Goal: Transaction & Acquisition: Purchase product/service

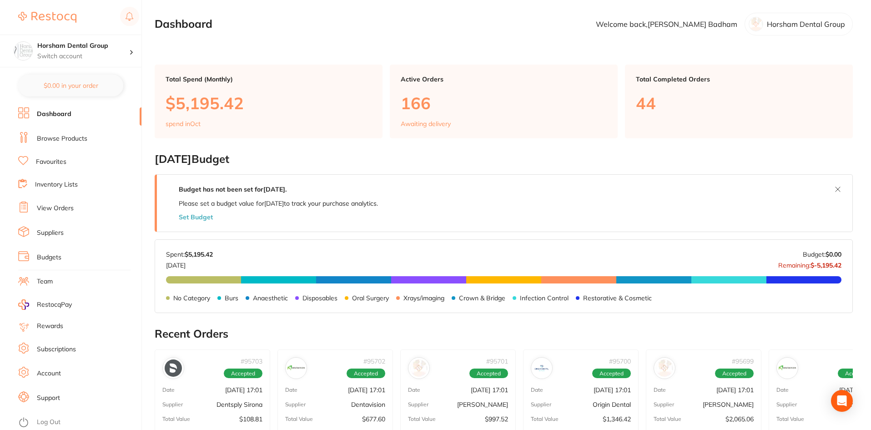
click at [77, 149] on ul "Dashboard Browse Products Favourites Inventory Lists View Orders Suppliers Budg…" at bounding box center [79, 268] width 123 height 322
click at [77, 144] on li "Browse Products" at bounding box center [79, 139] width 123 height 14
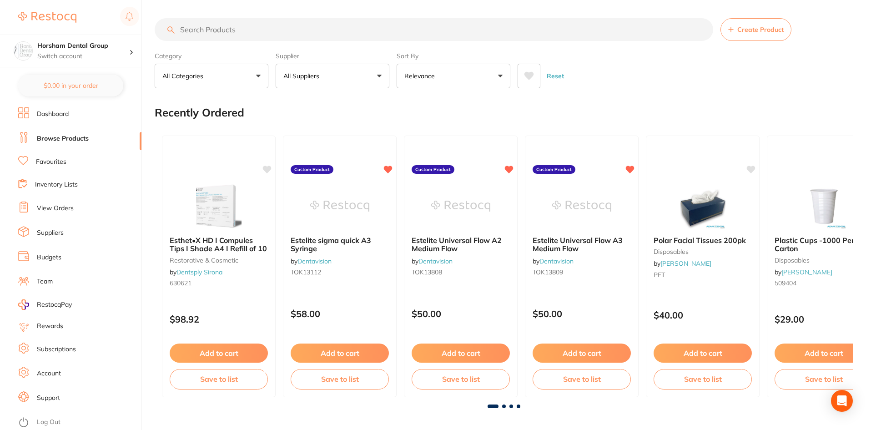
click at [43, 210] on link "View Orders" at bounding box center [55, 208] width 37 height 9
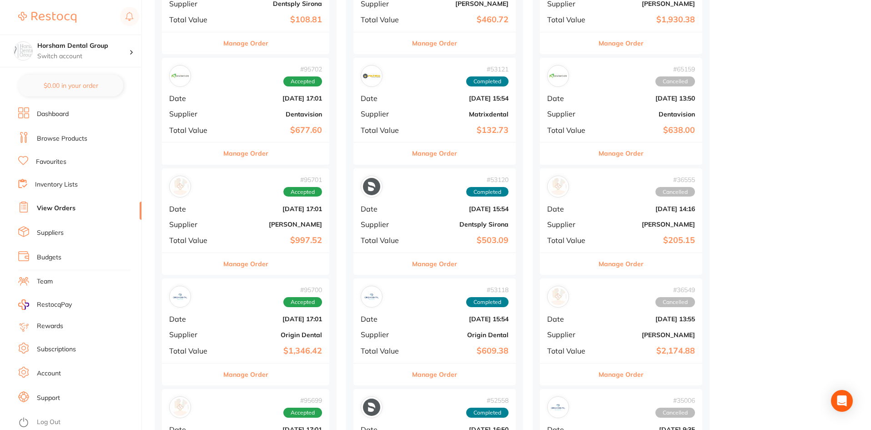
scroll to position [182, 0]
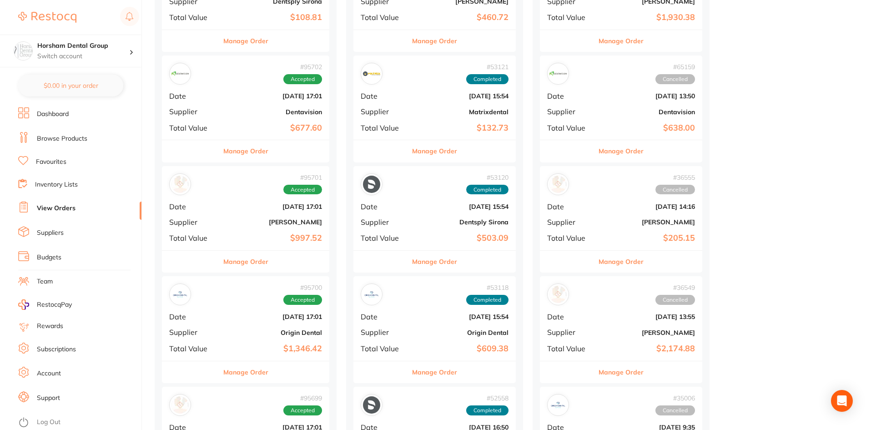
click at [270, 365] on div "Manage Order" at bounding box center [245, 371] width 167 height 22
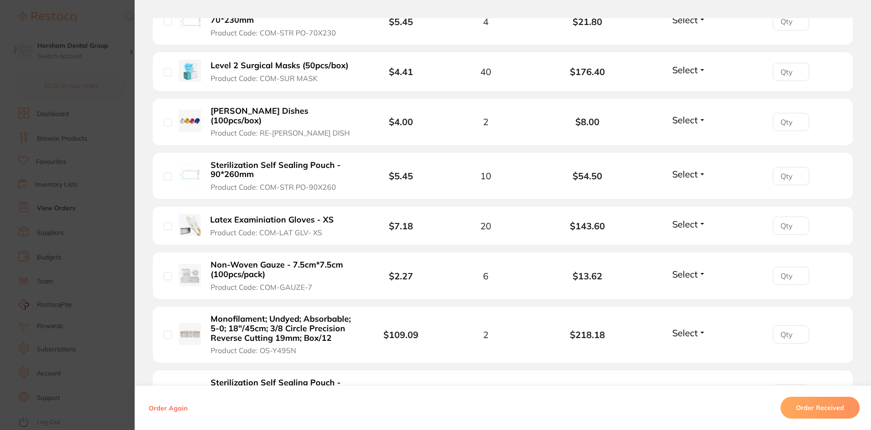
scroll to position [864, 0]
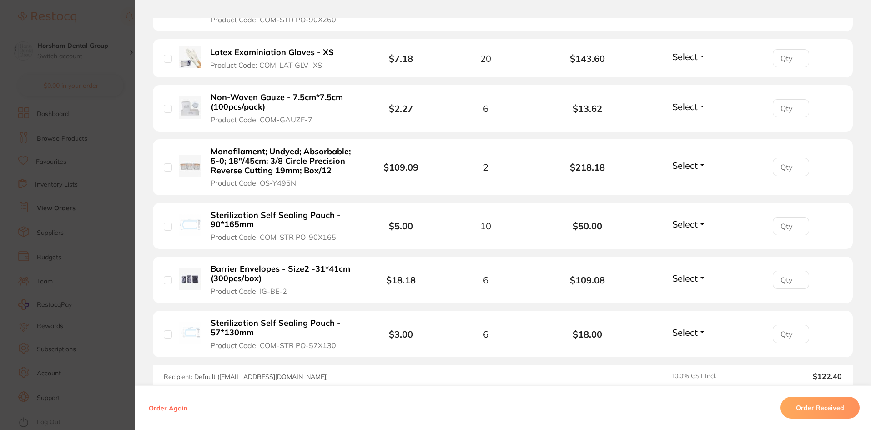
click at [91, 284] on section "Order ID: Restocq- 95700 Order Information Accepted Order Order Date [DATE] 17:…" at bounding box center [435, 215] width 871 height 430
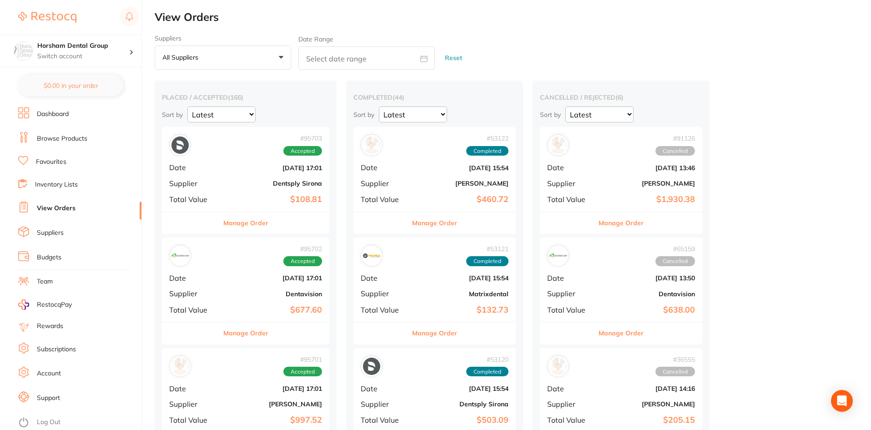
click at [43, 137] on link "Browse Products" at bounding box center [62, 138] width 50 height 9
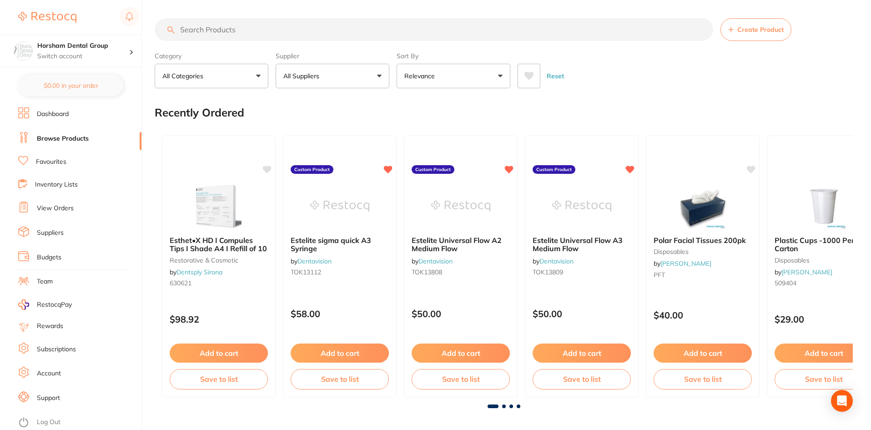
click at [240, 36] on input "search" at bounding box center [434, 29] width 558 height 23
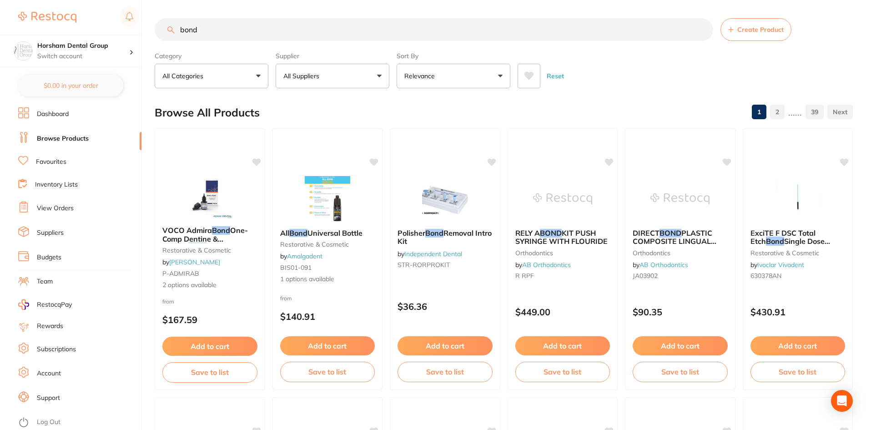
type input "bond"
click at [358, 73] on button "All Suppliers" at bounding box center [332, 76] width 114 height 25
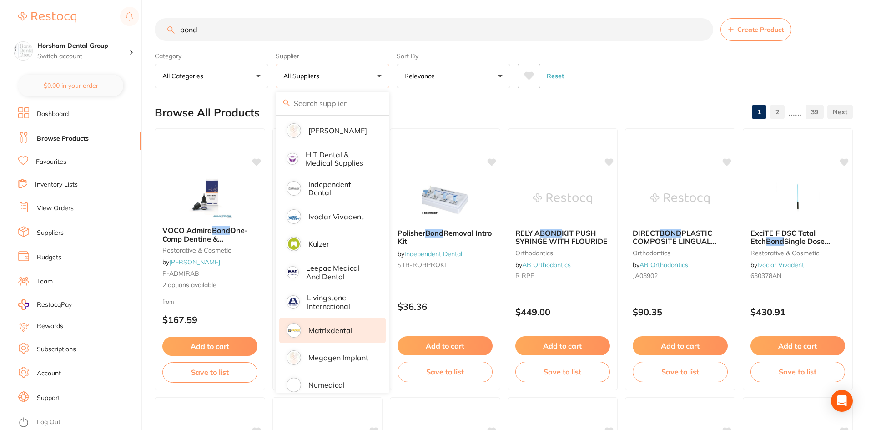
scroll to position [500, 0]
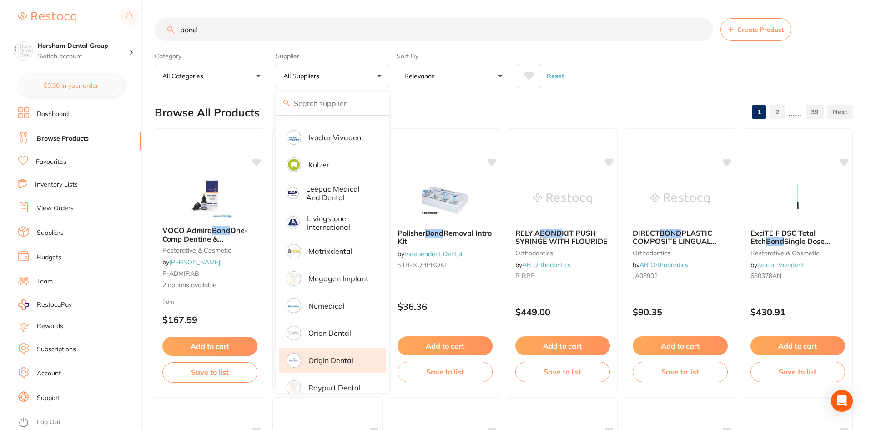
click at [333, 356] on p "Origin Dental" at bounding box center [330, 360] width 45 height 8
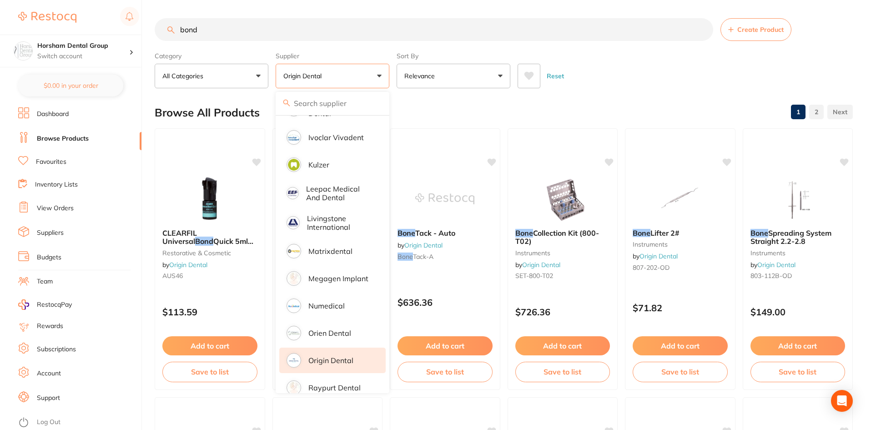
click at [629, 107] on div "Browse All Products 1 2" at bounding box center [504, 112] width 698 height 30
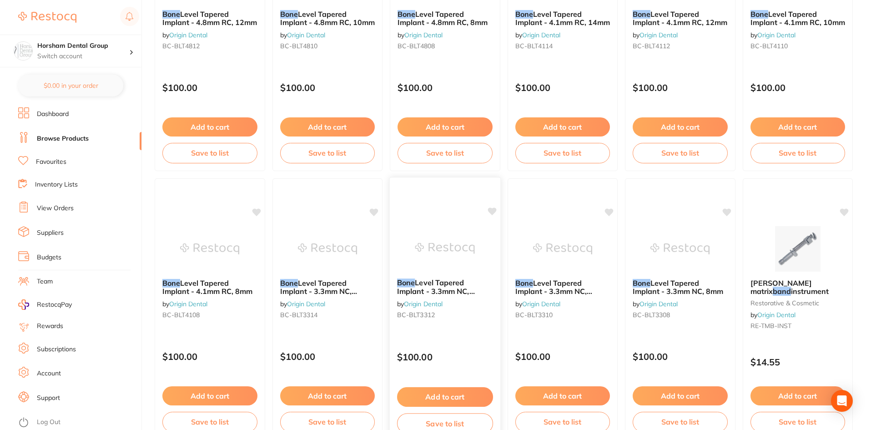
scroll to position [2157, 0]
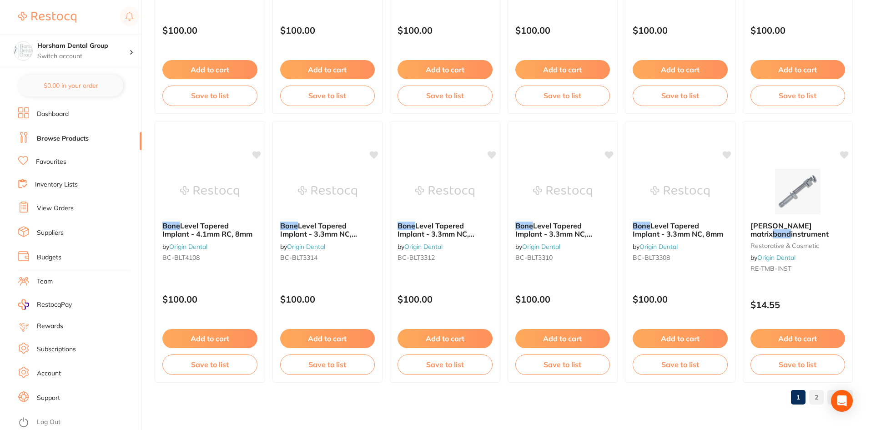
click at [823, 395] on link "2" at bounding box center [816, 397] width 15 height 18
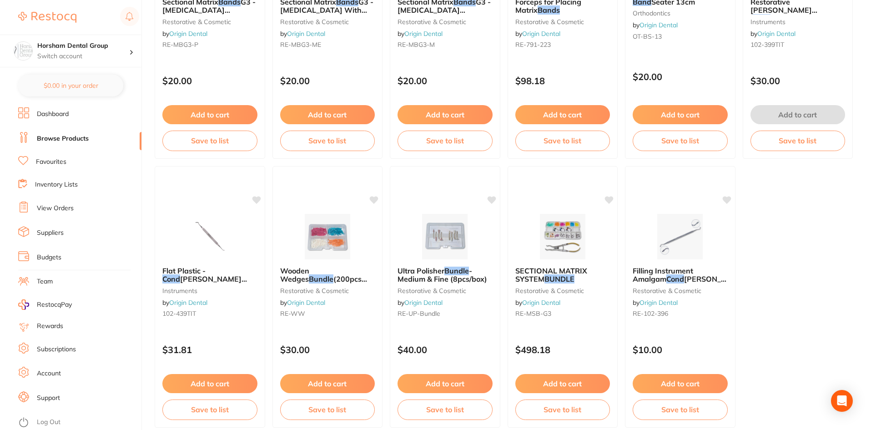
scroll to position [677, 0]
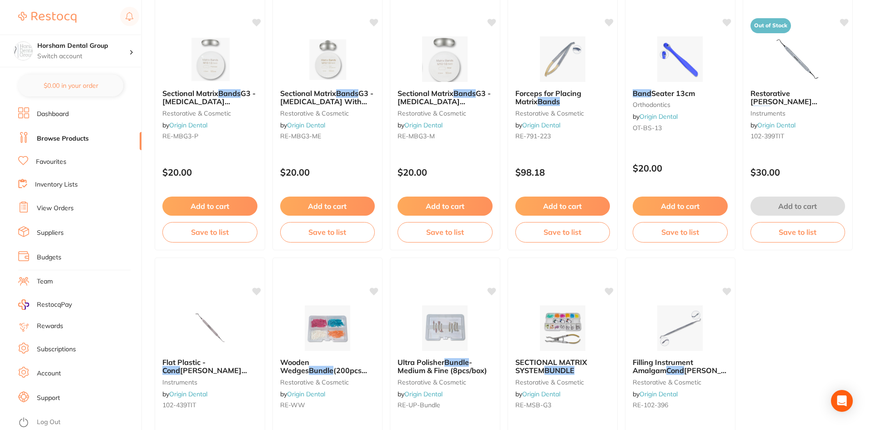
click at [66, 201] on li "View Orders" at bounding box center [79, 208] width 123 height 14
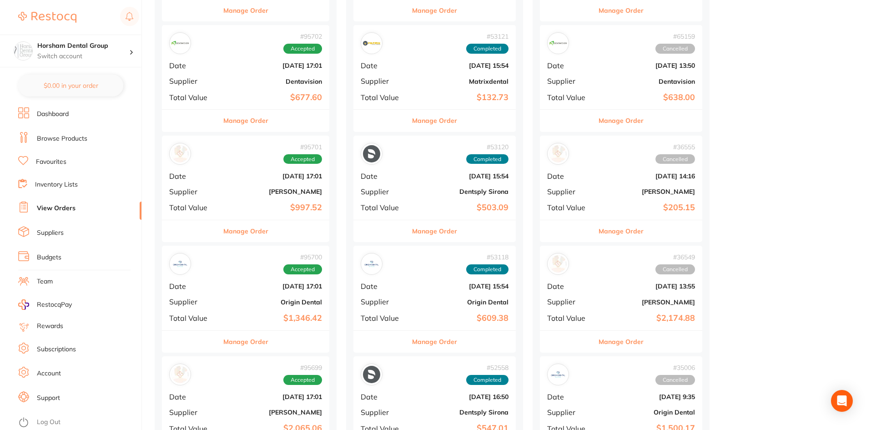
scroll to position [273, 0]
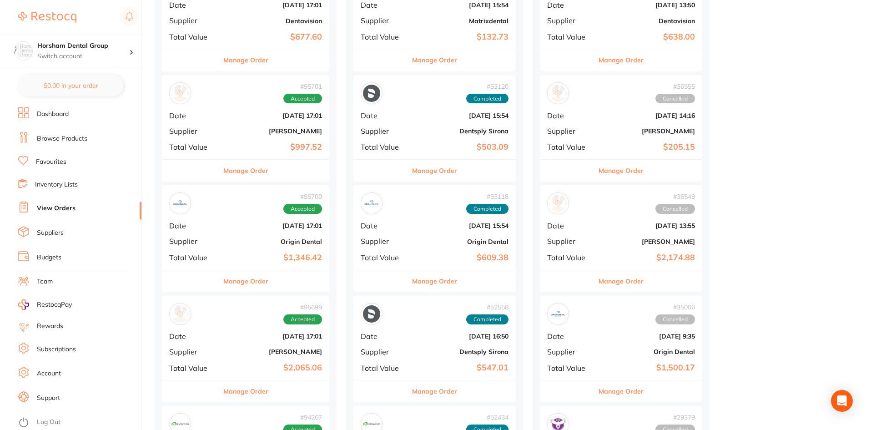
click at [426, 274] on button "Manage Order" at bounding box center [434, 281] width 45 height 22
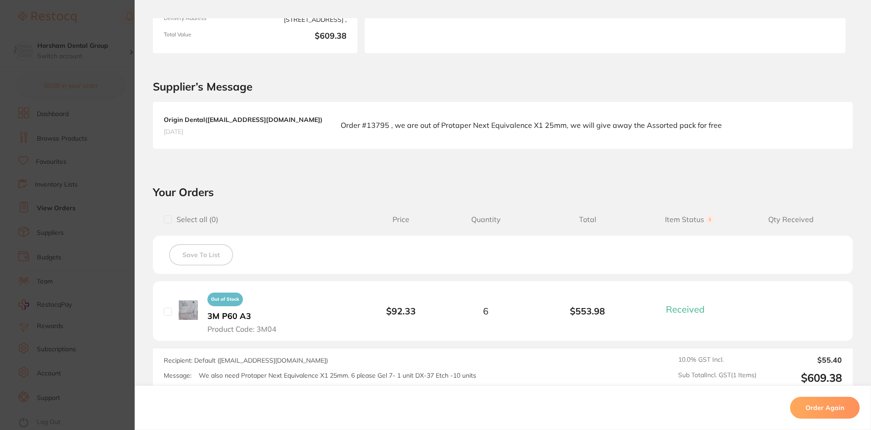
scroll to position [249, 0]
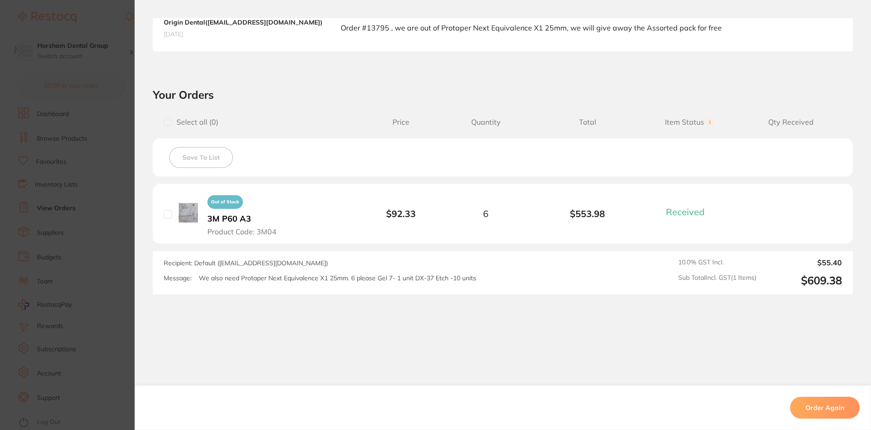
click at [68, 206] on section "Order ID: Restocq- 53118 Order Information 1 Received Completed Order Order Dat…" at bounding box center [435, 215] width 871 height 430
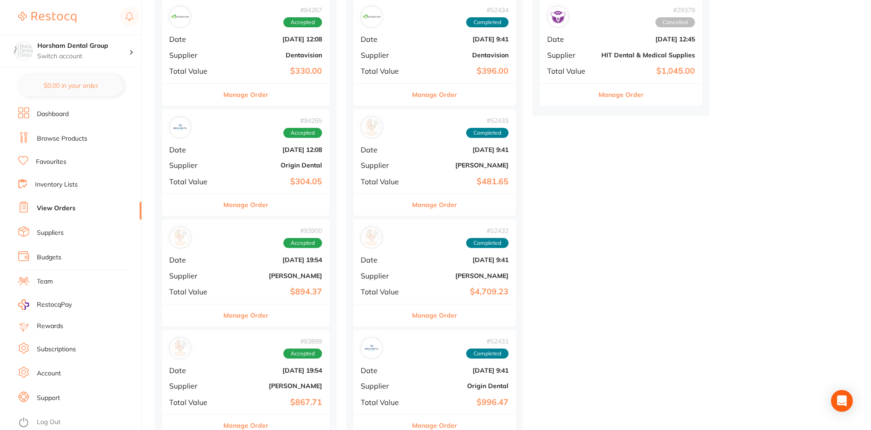
scroll to position [773, 0]
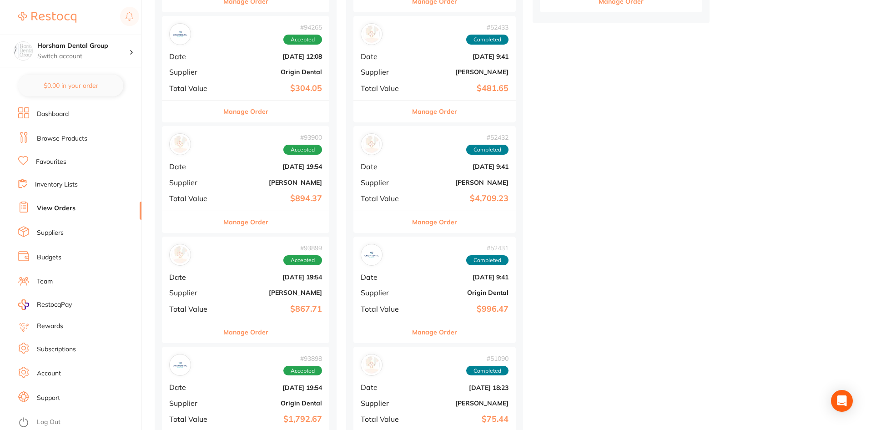
click at [256, 108] on button "Manage Order" at bounding box center [245, 111] width 45 height 22
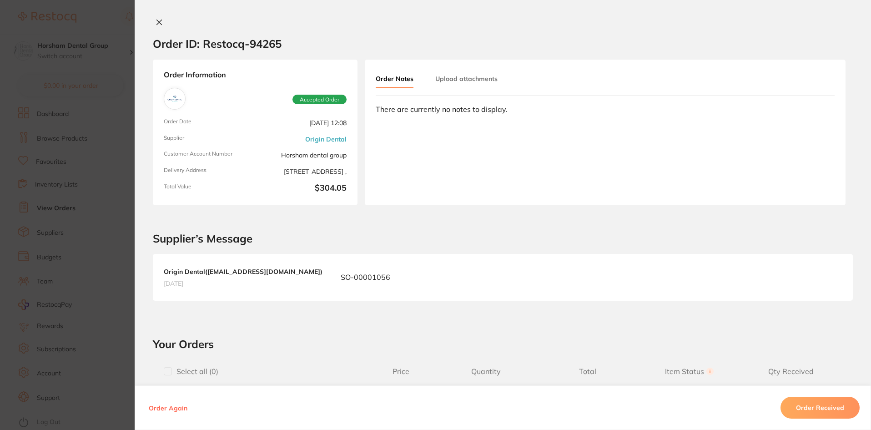
scroll to position [318, 0]
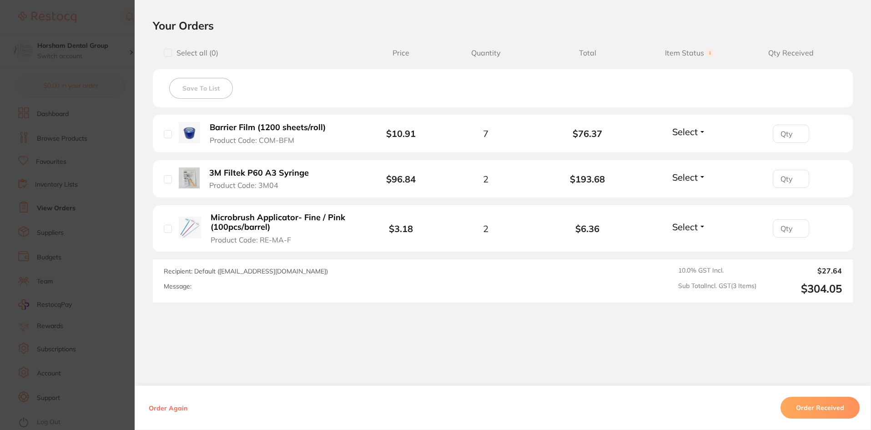
click at [75, 233] on section "Order ID: Restocq- 94265 Order Information Accepted Order Order Date Sept 22 20…" at bounding box center [435, 215] width 871 height 430
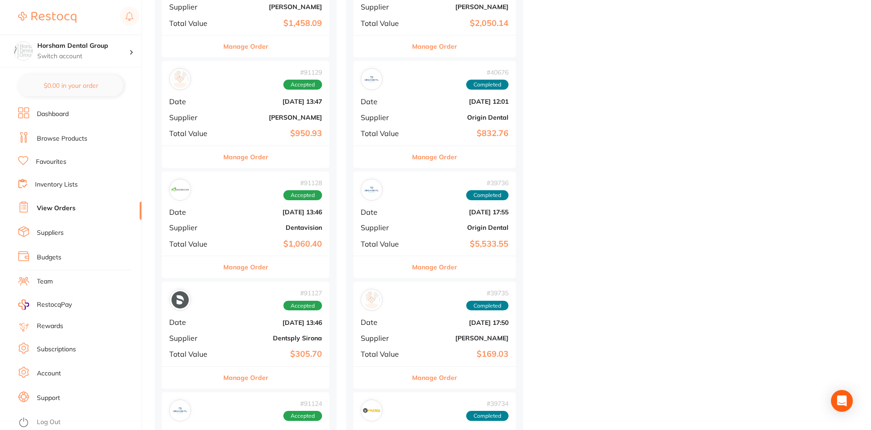
scroll to position [1727, 0]
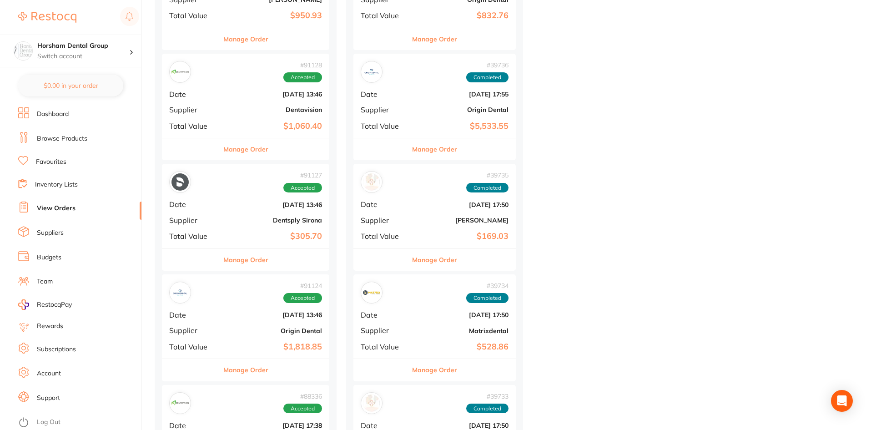
click at [271, 369] on div "Manage Order" at bounding box center [245, 369] width 167 height 22
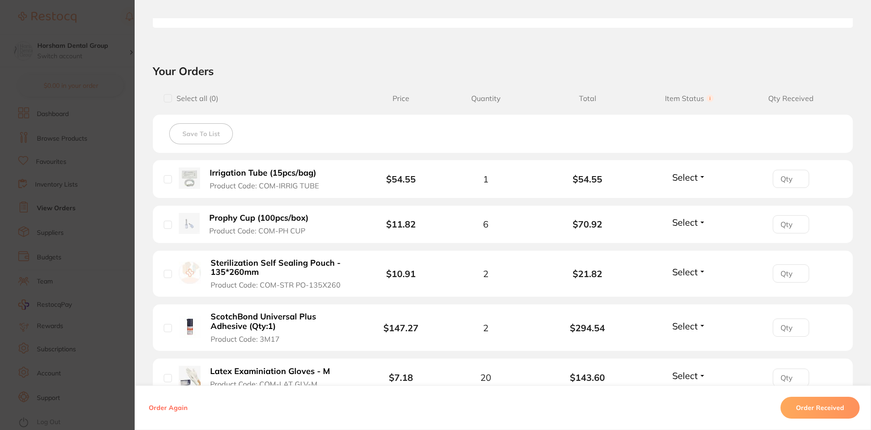
scroll to position [364, 0]
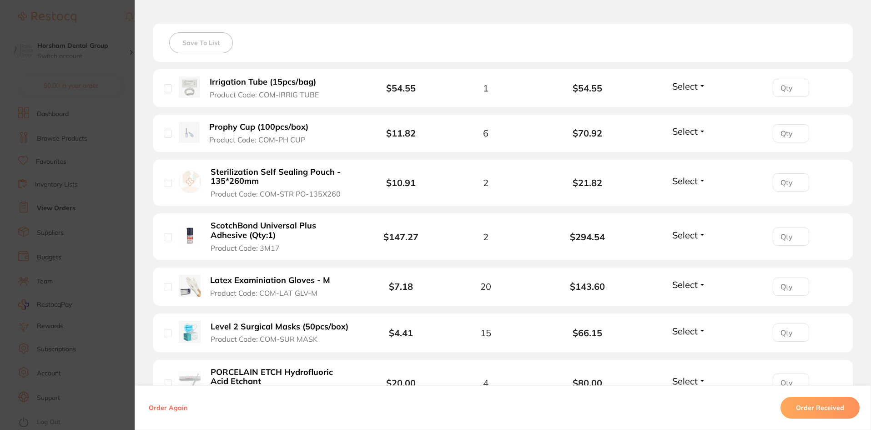
click at [241, 232] on b "ScotchBond Universal Plus Adhesive (Qty:1)" at bounding box center [280, 230] width 140 height 19
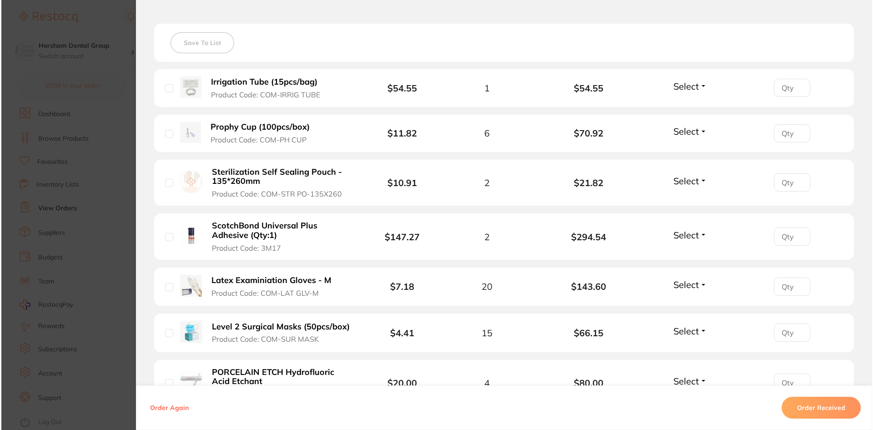
scroll to position [0, 0]
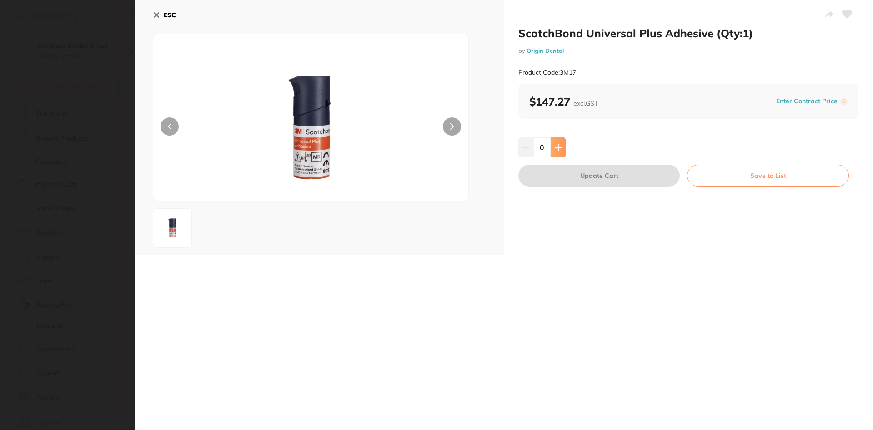
click at [555, 148] on icon at bounding box center [558, 147] width 7 height 7
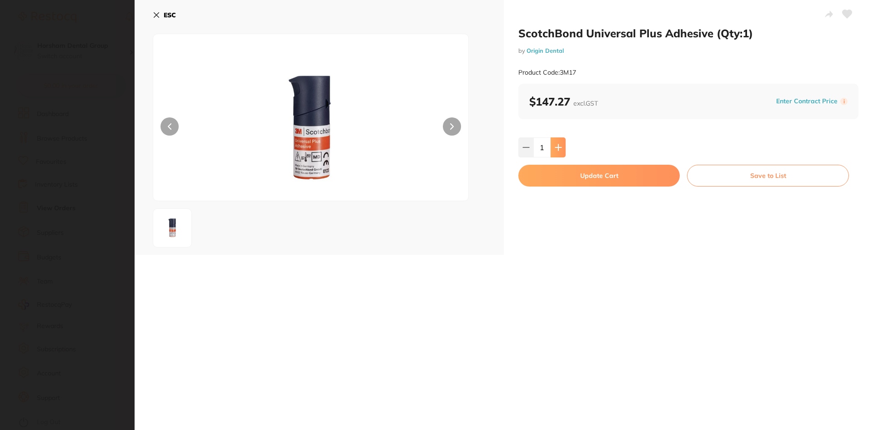
click at [555, 148] on icon at bounding box center [558, 147] width 7 height 7
type input "5"
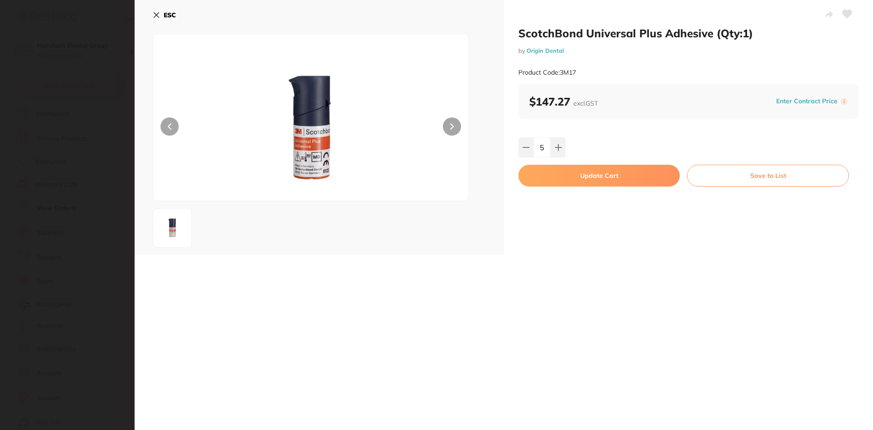
click at [562, 178] on button "Update Cart" at bounding box center [598, 176] width 161 height 22
checkbox input "false"
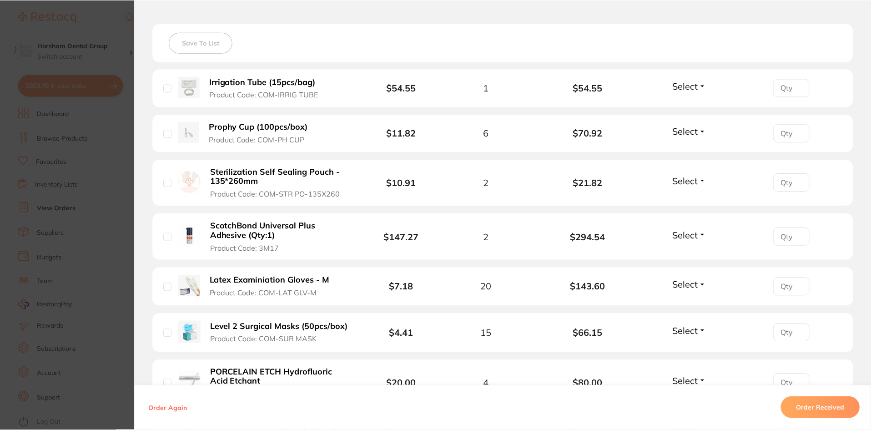
scroll to position [2000, 0]
click at [85, 237] on section "Order ID: Restocq- 91124 Order Information Accepted Order Order Date Aug 22 202…" at bounding box center [435, 215] width 871 height 430
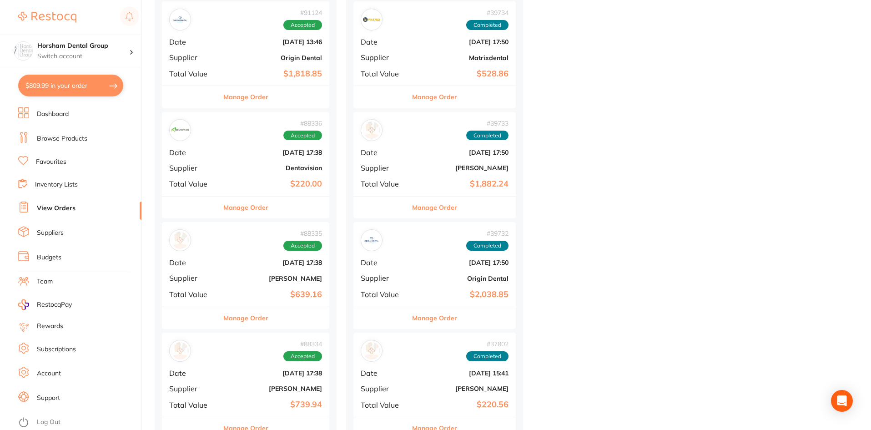
click at [84, 145] on li "Browse Products" at bounding box center [79, 139] width 123 height 14
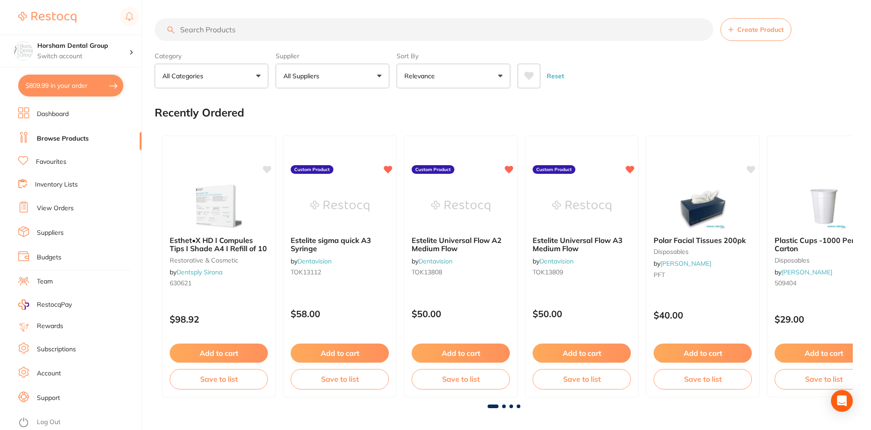
click at [239, 36] on input "search" at bounding box center [434, 29] width 558 height 23
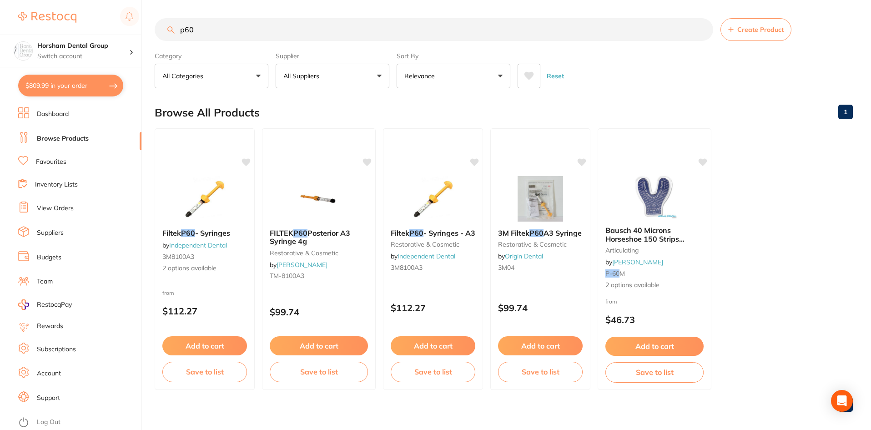
type input "p60"
click at [320, 79] on p "All Suppliers" at bounding box center [303, 75] width 40 height 9
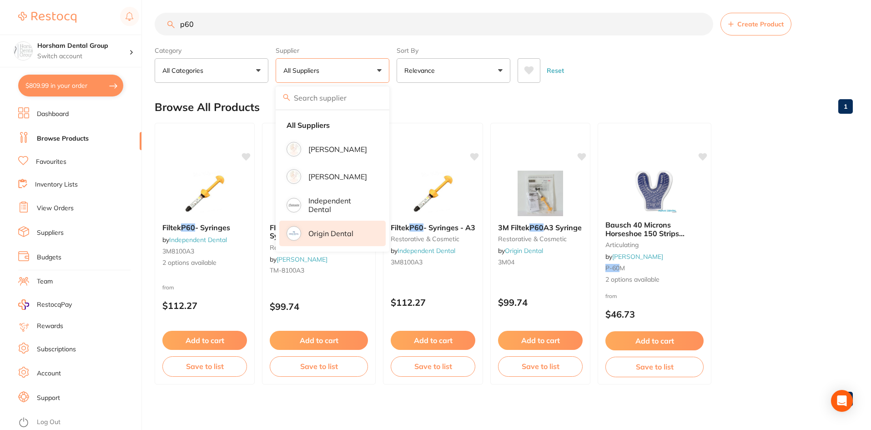
scroll to position [7, 0]
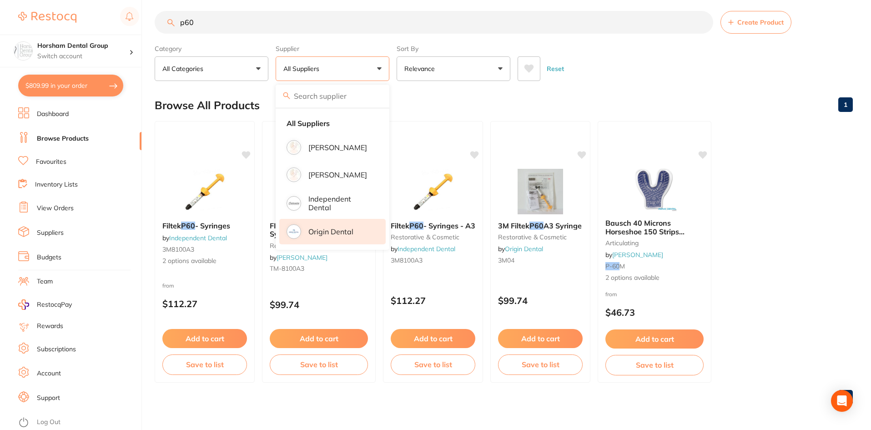
click at [317, 234] on p "Origin Dental" at bounding box center [330, 231] width 45 height 8
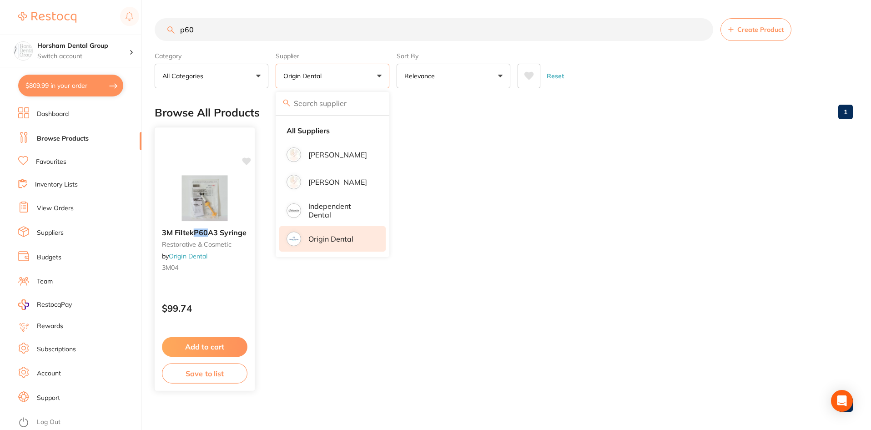
click at [205, 231] on em "P60" at bounding box center [201, 232] width 14 height 9
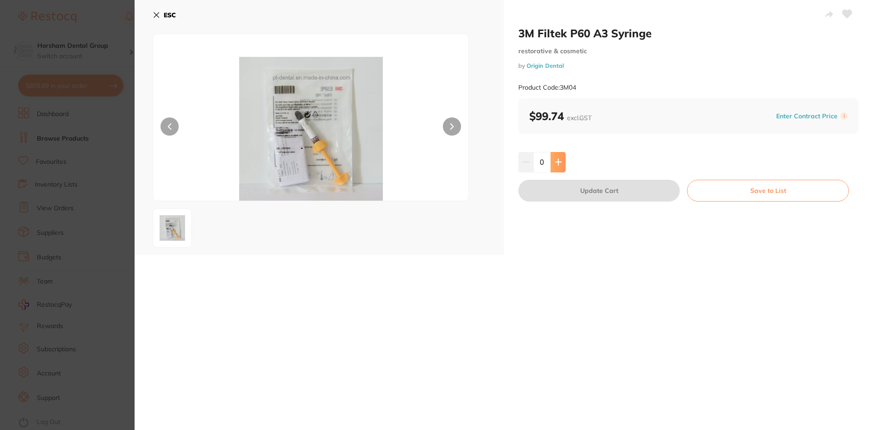
click at [554, 171] on button at bounding box center [557, 162] width 15 height 20
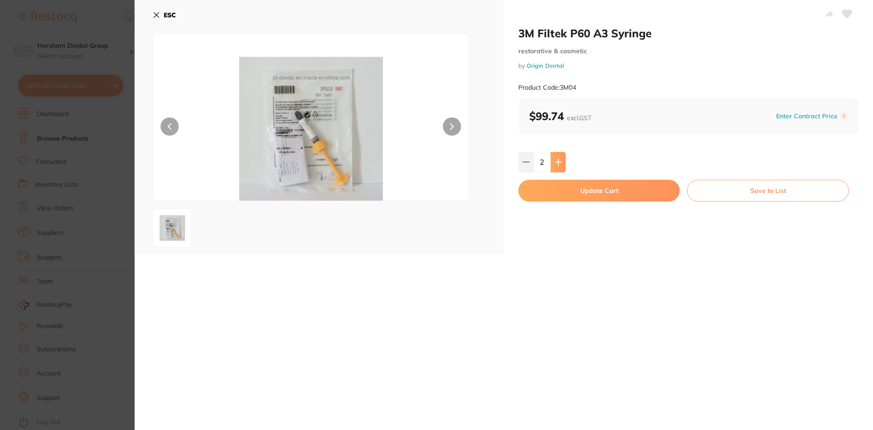
click at [554, 171] on button at bounding box center [557, 162] width 15 height 20
type input "4"
click at [546, 193] on button "Update Cart" at bounding box center [598, 191] width 161 height 22
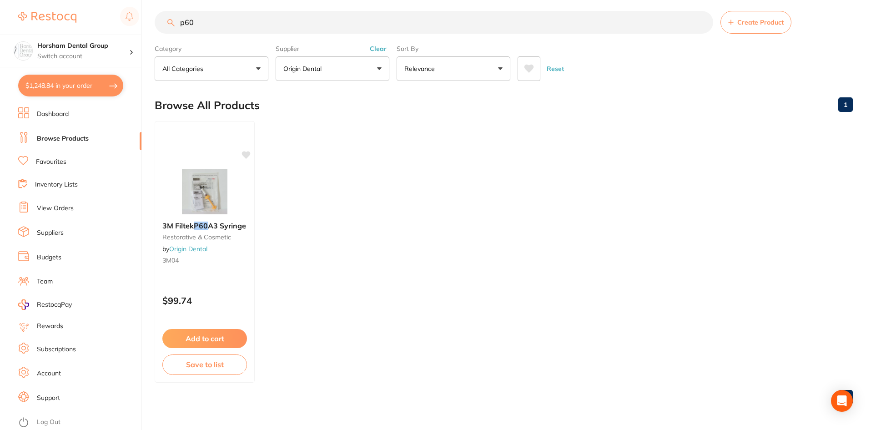
click at [52, 211] on link "View Orders" at bounding box center [55, 208] width 37 height 9
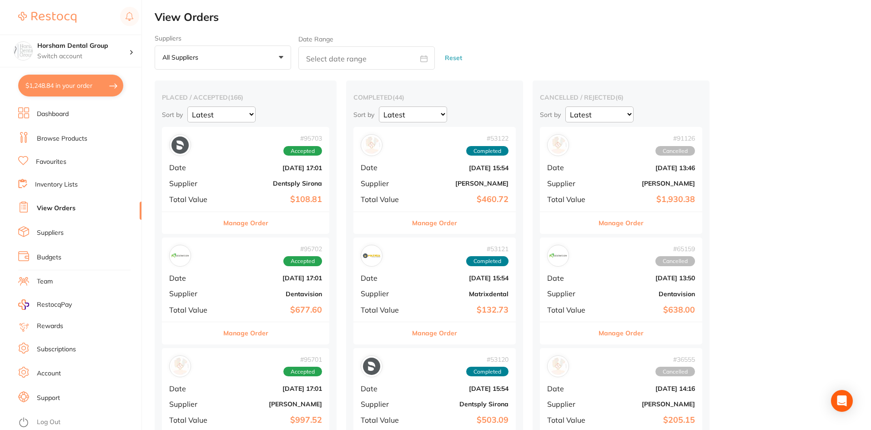
click at [255, 335] on button "Manage Order" at bounding box center [245, 333] width 45 height 22
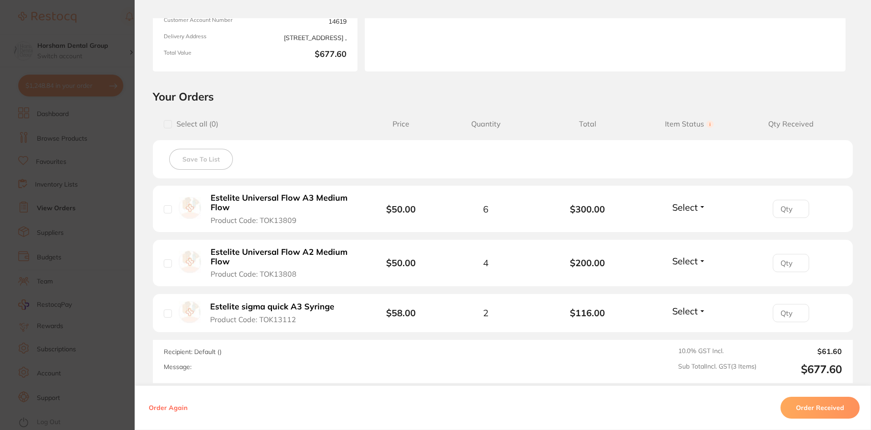
scroll to position [136, 0]
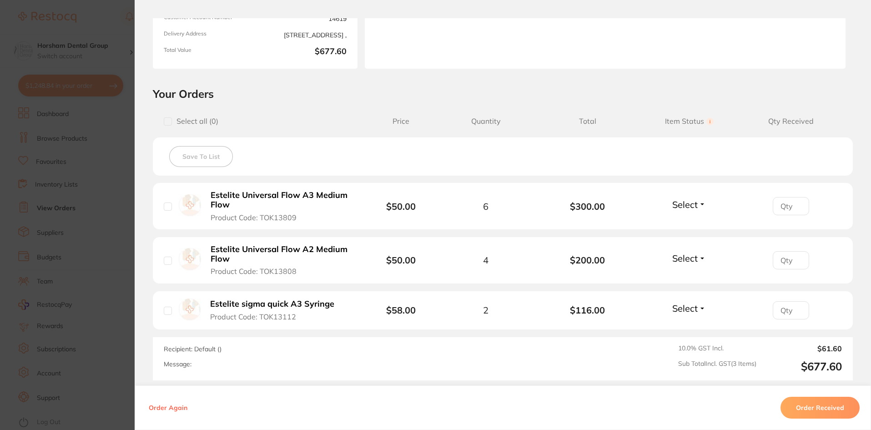
click at [125, 207] on section "Order ID: Restocq- 95702 Order Information Accepted Order Order Date Oct 2 2025…" at bounding box center [435, 215] width 871 height 430
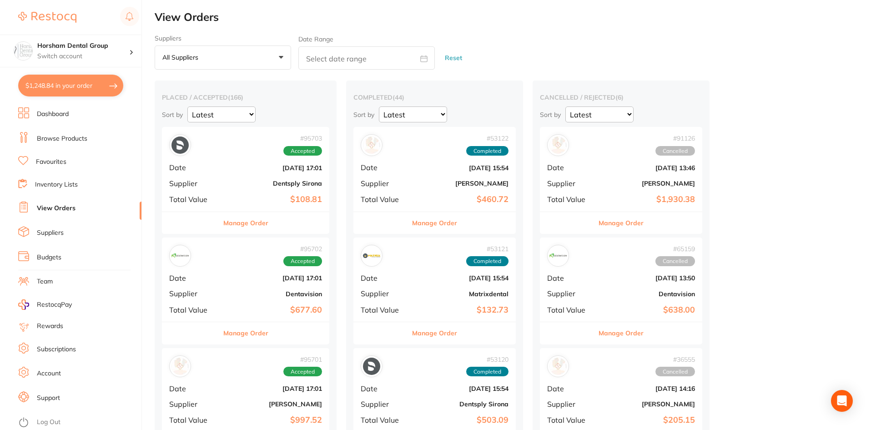
click at [59, 117] on link "Dashboard" at bounding box center [53, 114] width 32 height 9
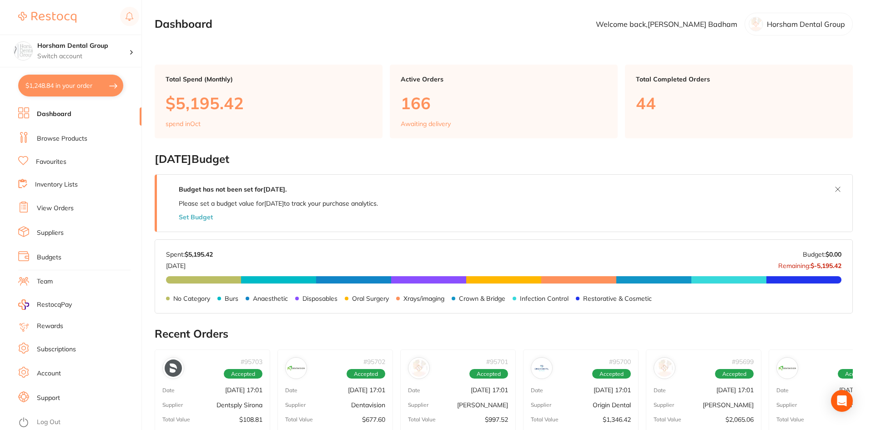
click at [55, 170] on ul "Dashboard Browse Products Favourites Inventory Lists View Orders Suppliers Budg…" at bounding box center [79, 268] width 123 height 322
click at [68, 139] on link "Browse Products" at bounding box center [62, 138] width 50 height 9
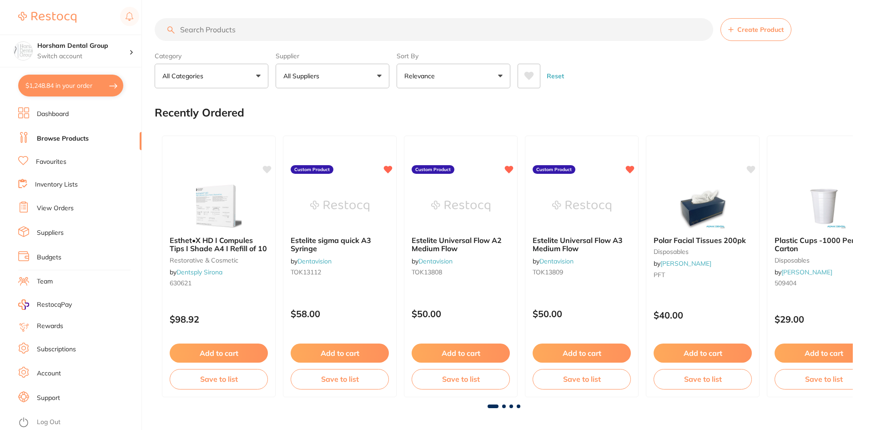
click at [258, 32] on input "search" at bounding box center [434, 29] width 558 height 23
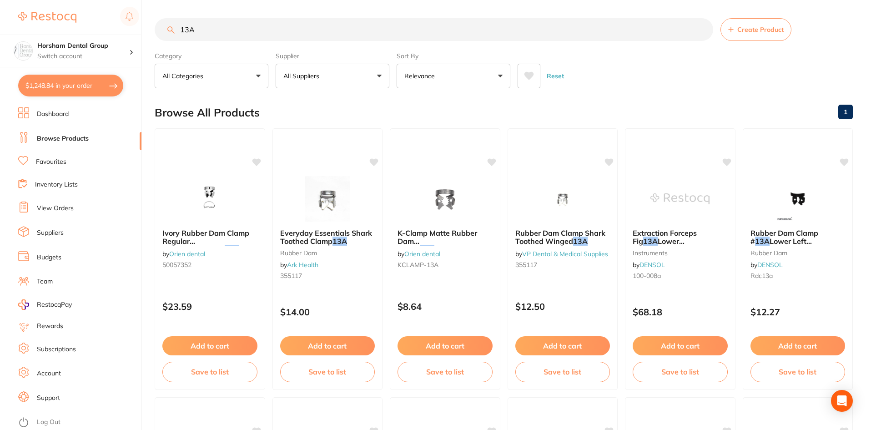
type input "13A"
click at [320, 77] on p "All Suppliers" at bounding box center [303, 75] width 40 height 9
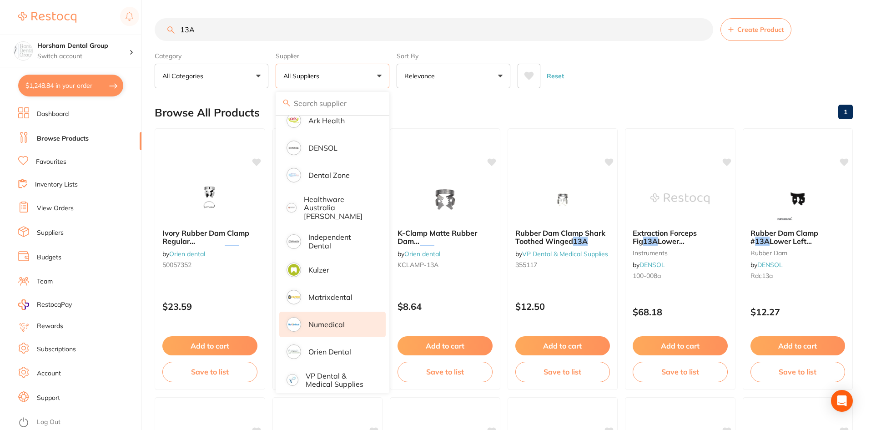
scroll to position [91, 0]
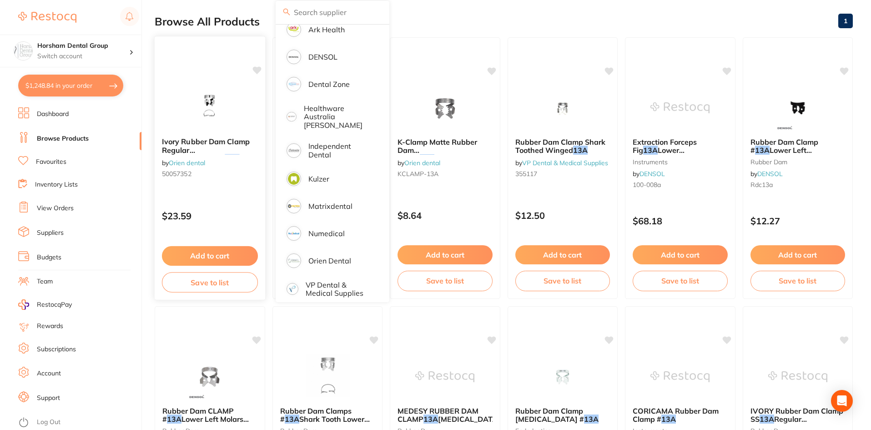
click at [165, 84] on div "Ivory Rubber Dam Clamp Regular Molar 13A by Orien dental 50057352 $23.59 Add to…" at bounding box center [209, 168] width 111 height 264
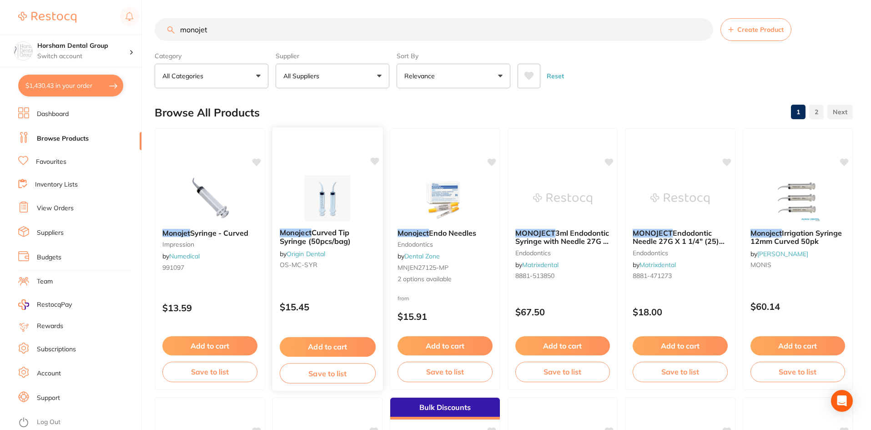
type input "monojet"
click at [299, 234] on em "Monoject" at bounding box center [295, 232] width 32 height 9
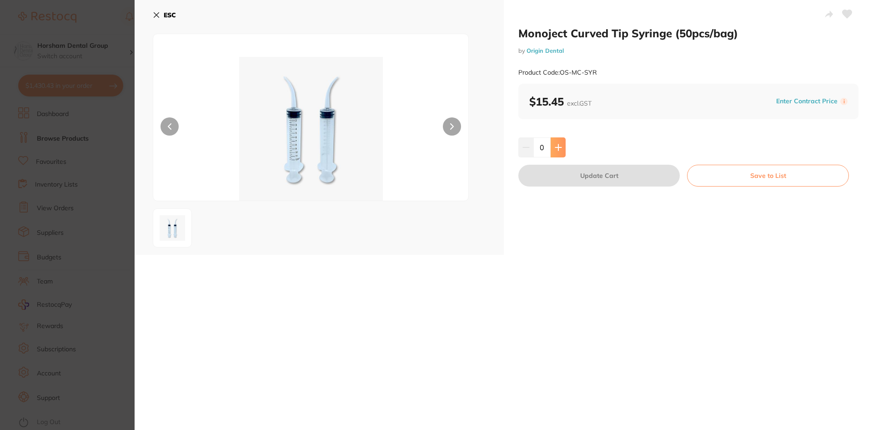
click at [553, 152] on button at bounding box center [557, 147] width 15 height 20
type input "1"
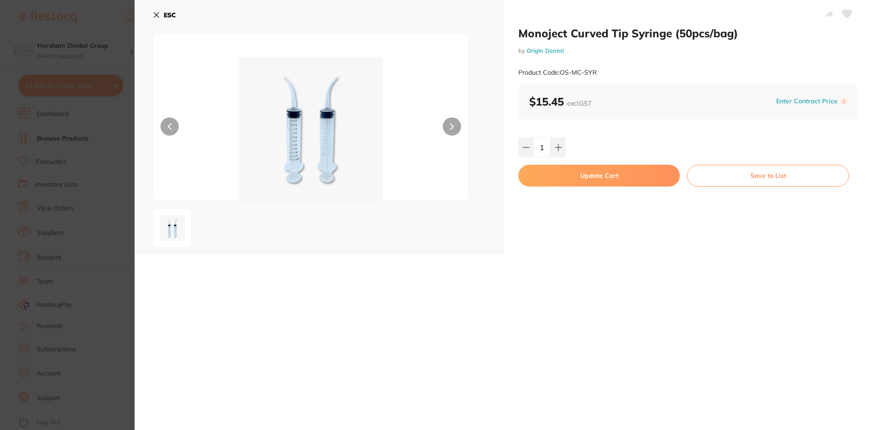
click at [560, 184] on button "Update Cart" at bounding box center [598, 176] width 161 height 22
checkbox input "false"
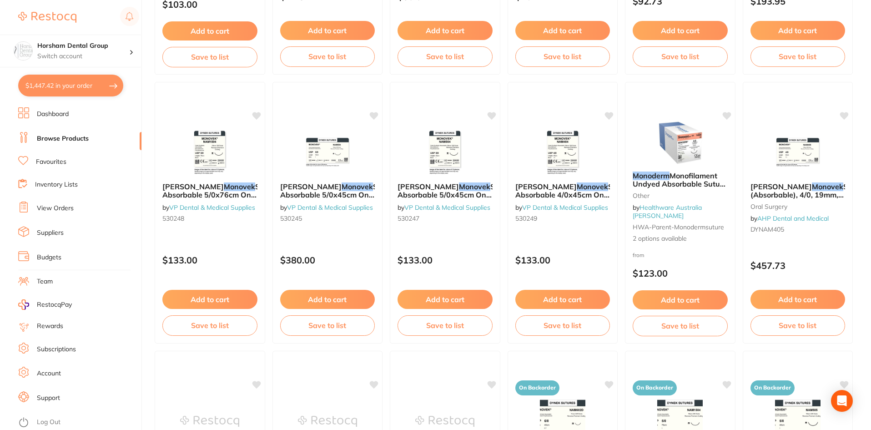
scroll to position [1500, 0]
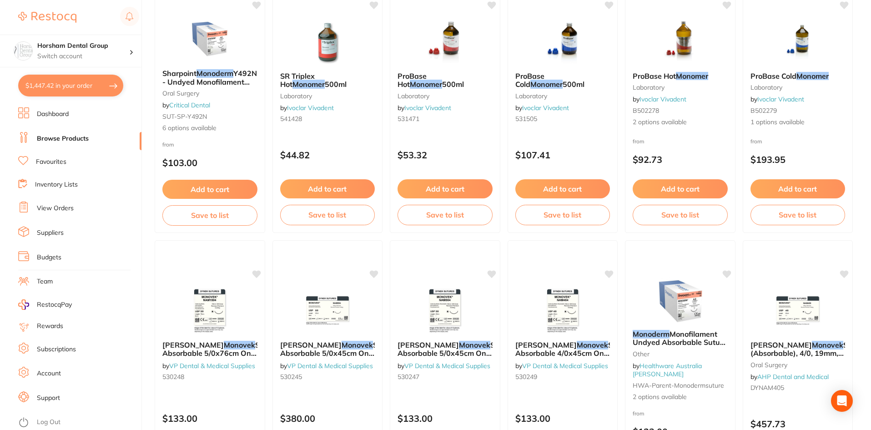
click at [55, 196] on ul "Dashboard Browse Products Favourites Inventory Lists View Orders Suppliers Budg…" at bounding box center [79, 268] width 123 height 322
click at [58, 204] on link "View Orders" at bounding box center [55, 208] width 37 height 9
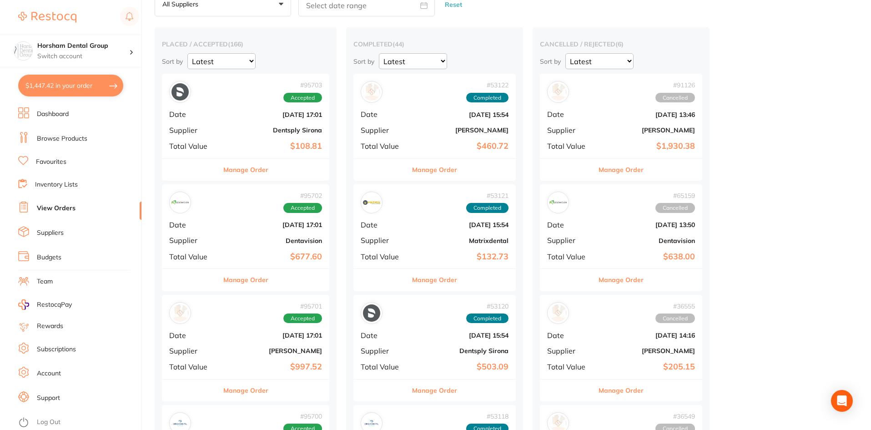
scroll to position [182, 0]
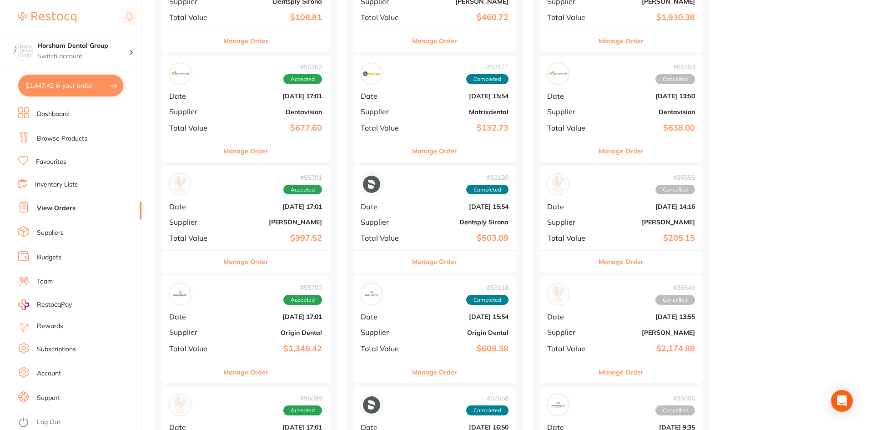
click at [242, 367] on button "Manage Order" at bounding box center [245, 372] width 45 height 22
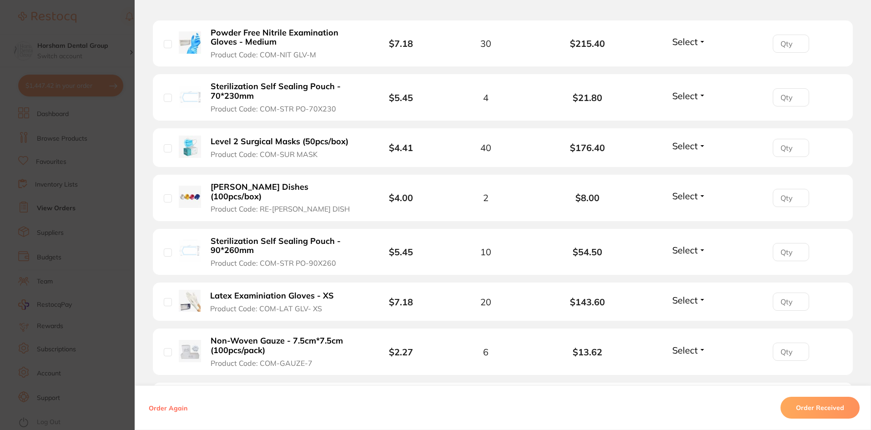
scroll to position [591, 0]
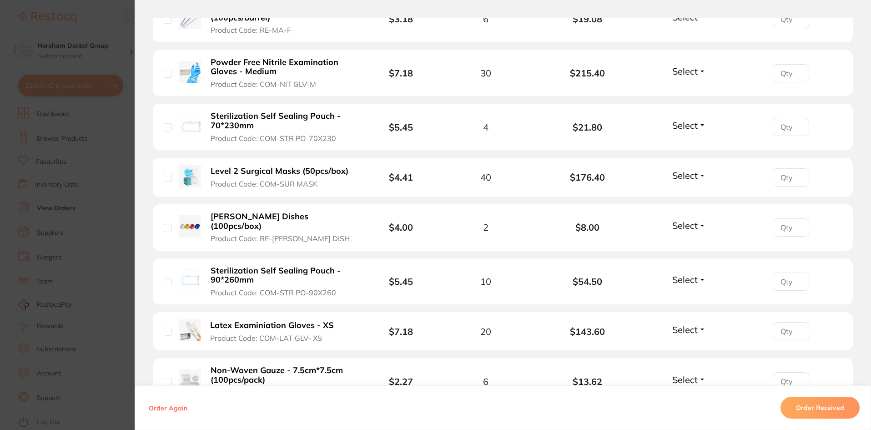
click at [106, 159] on section "Order ID: Restocq- 95700 Order Information Accepted Order Order Date [DATE] 17:…" at bounding box center [435, 215] width 871 height 430
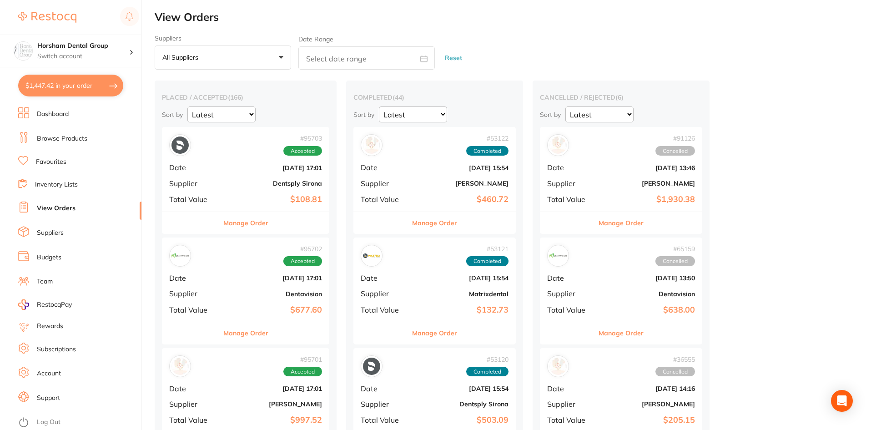
click at [53, 151] on ul "Dashboard Browse Products Favourites Inventory Lists View Orders Suppliers Budg…" at bounding box center [79, 268] width 123 height 322
click at [55, 144] on li "Browse Products" at bounding box center [79, 139] width 123 height 14
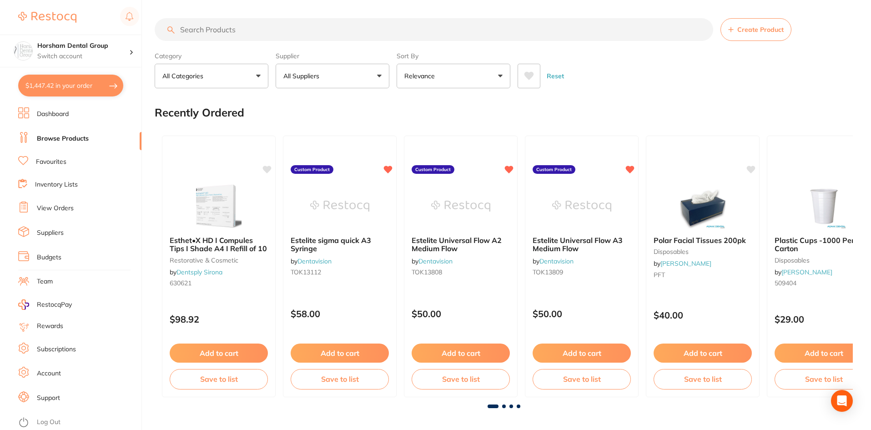
click at [203, 35] on input "search" at bounding box center [434, 29] width 558 height 23
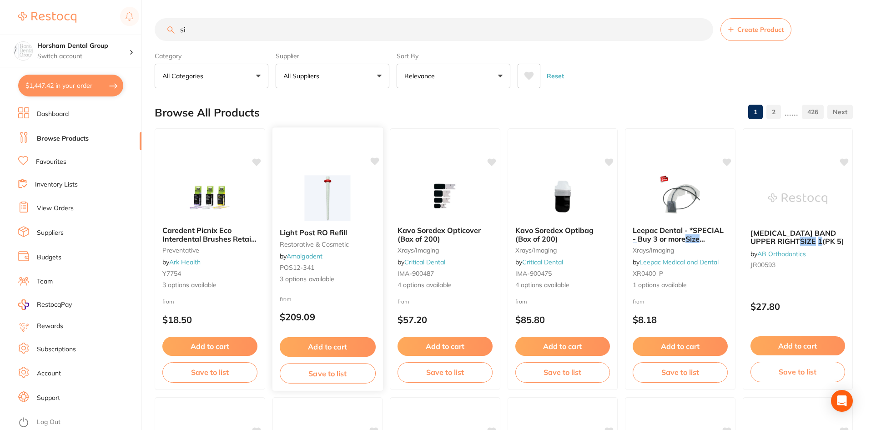
type input "s"
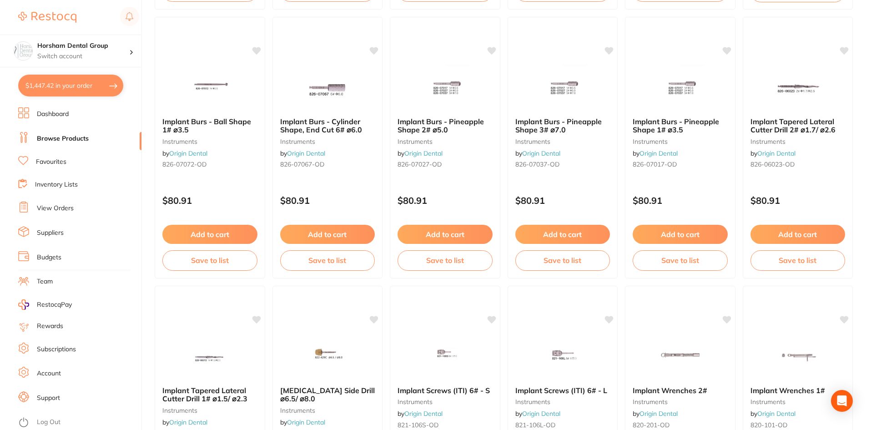
scroll to position [1773, 0]
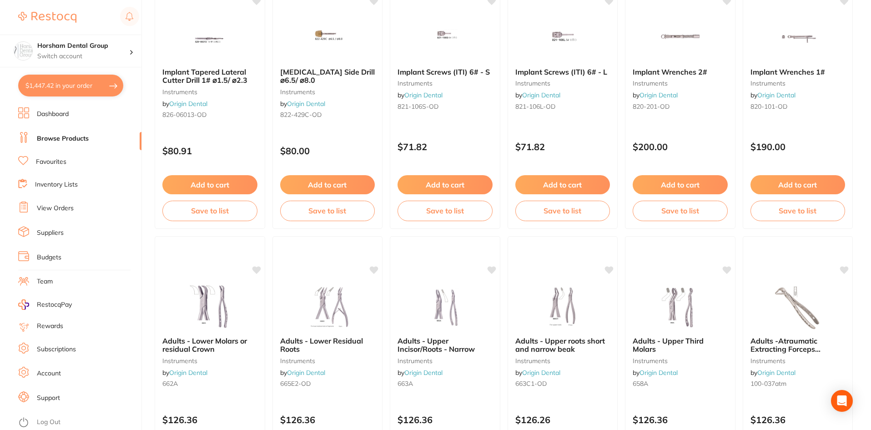
click at [58, 187] on link "Inventory Lists" at bounding box center [56, 184] width 43 height 9
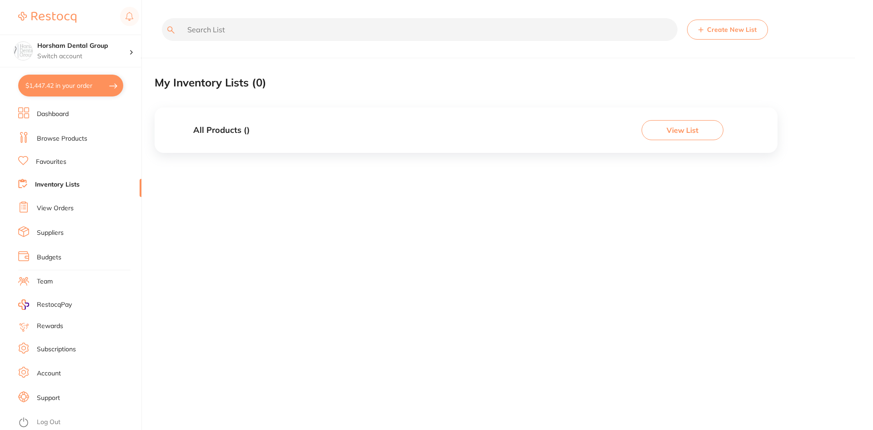
click at [55, 208] on link "View Orders" at bounding box center [55, 208] width 37 height 9
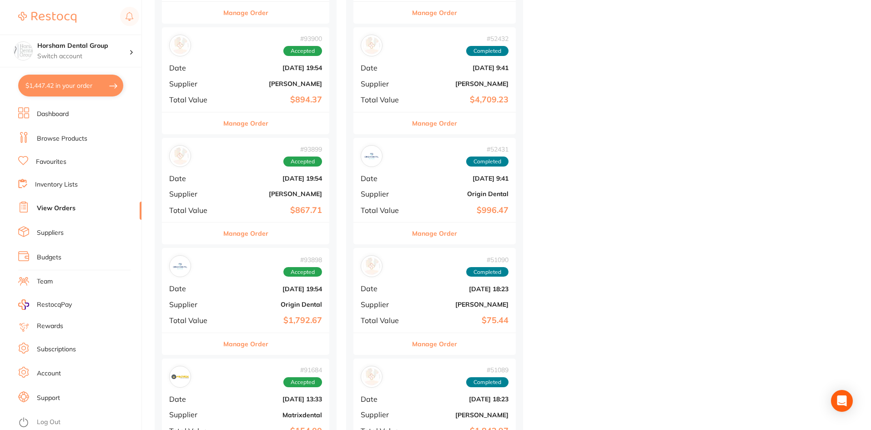
scroll to position [955, 0]
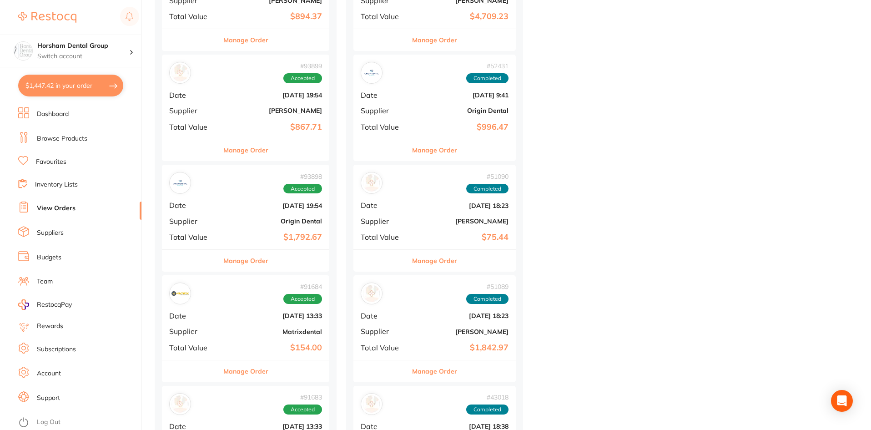
click at [256, 259] on button "Manage Order" at bounding box center [245, 261] width 45 height 22
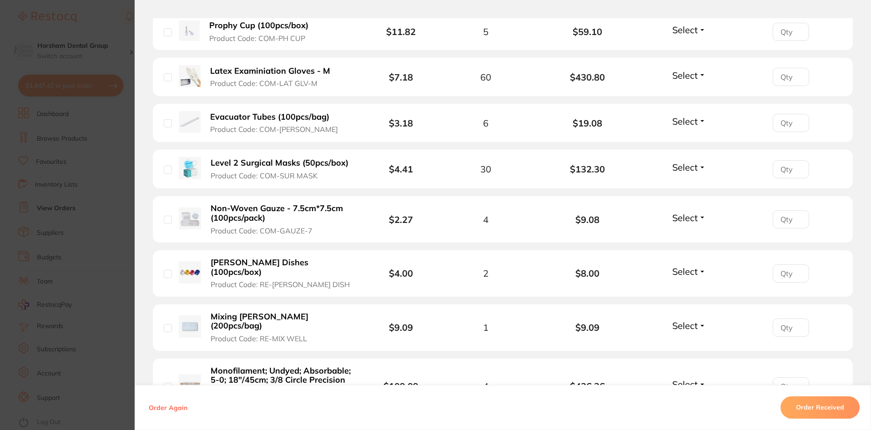
scroll to position [1091, 0]
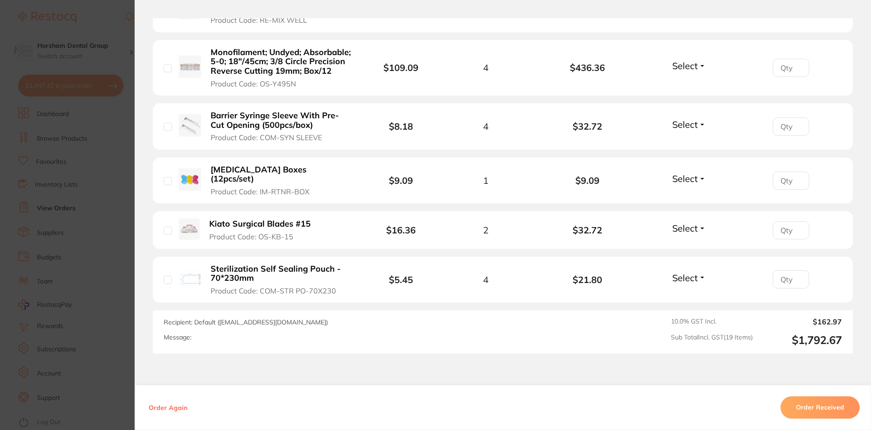
drag, startPoint x: 114, startPoint y: 242, endPoint x: 150, endPoint y: 246, distance: 37.1
click at [114, 242] on section "Order ID: Restocq- 93898 Order Information Accepted Order Order Date [DATE] 19:…" at bounding box center [435, 215] width 871 height 430
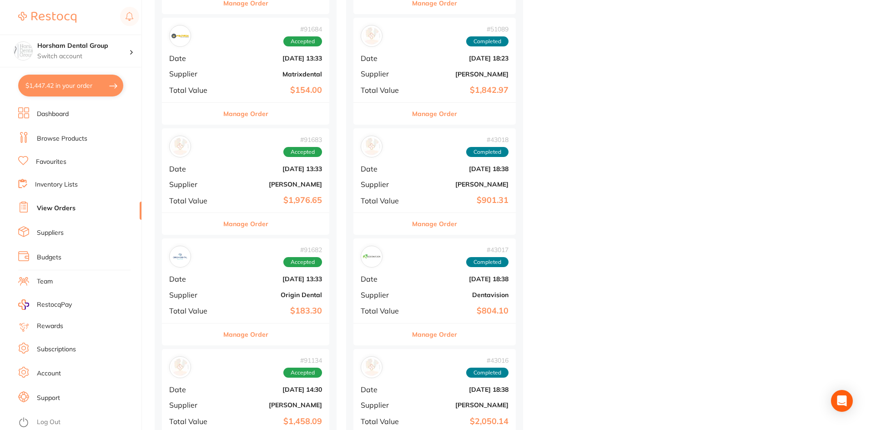
scroll to position [1318, 0]
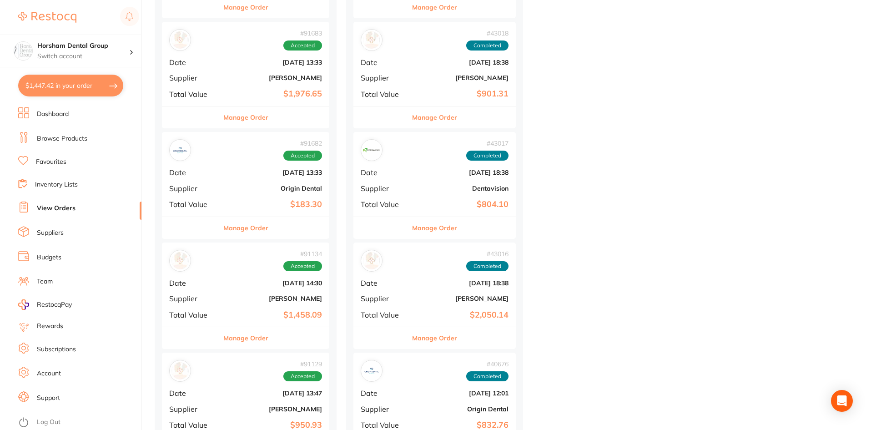
click at [272, 308] on div "# 91134 Accepted Date [DATE] 14:30 Supplier [PERSON_NAME] Total Value $1,458.09" at bounding box center [245, 284] width 167 height 84
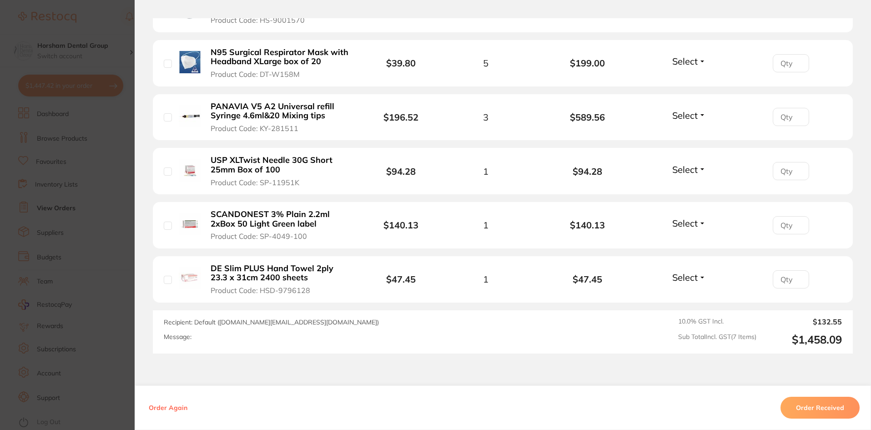
scroll to position [446, 0]
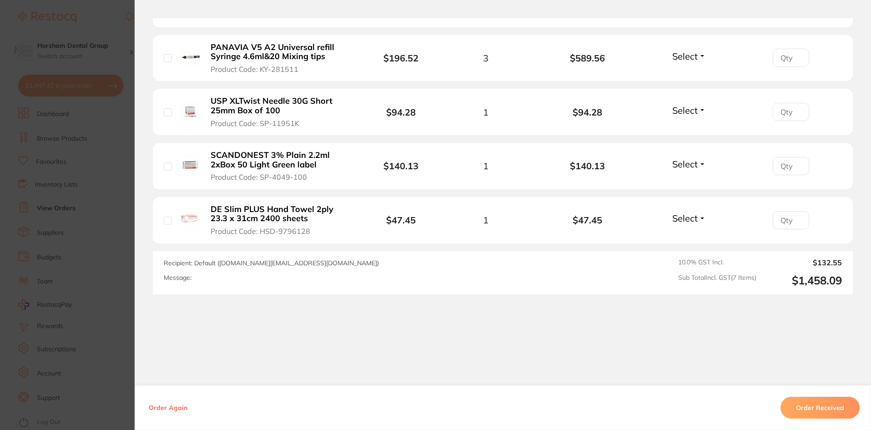
click at [49, 248] on section "Order ID: Restocq- 91134 Order Information Accepted Order Order Date [DATE] 14:…" at bounding box center [435, 215] width 871 height 430
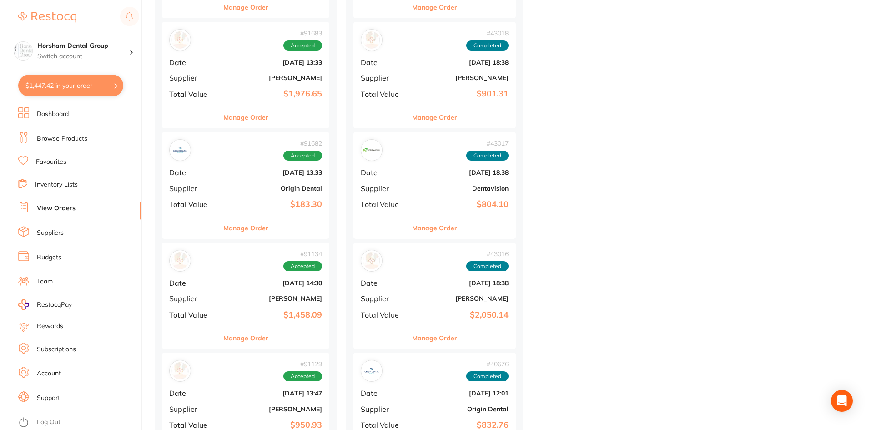
scroll to position [1591, 0]
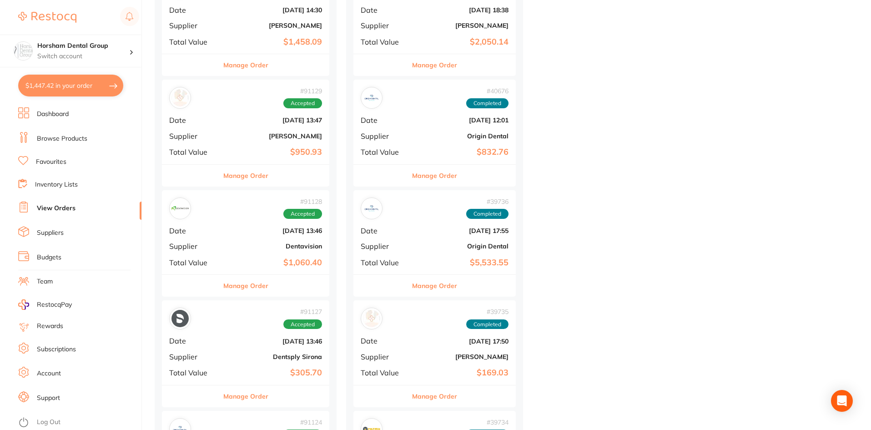
click at [253, 294] on button "Manage Order" at bounding box center [245, 286] width 45 height 22
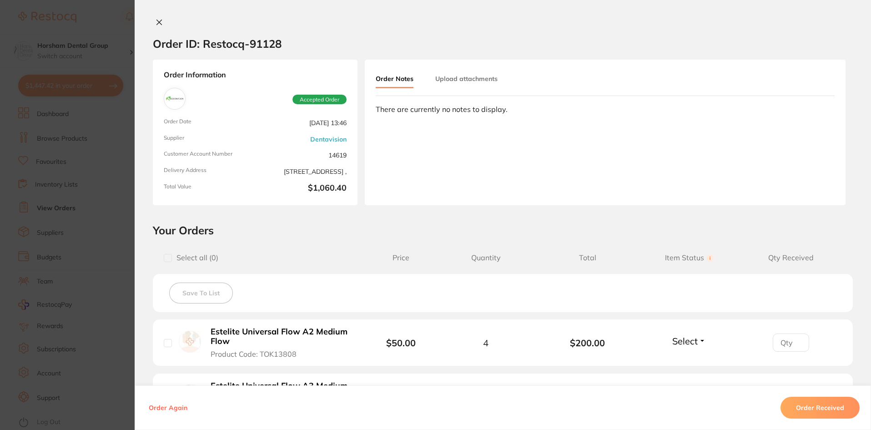
scroll to position [268, 0]
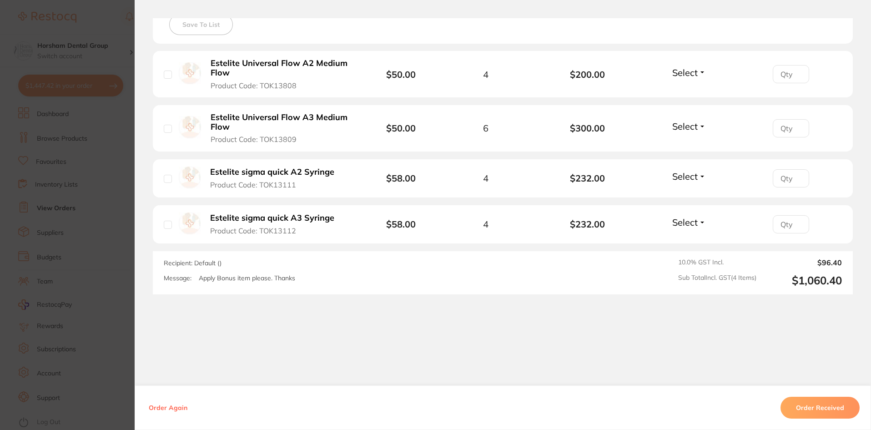
drag, startPoint x: 80, startPoint y: 223, endPoint x: 87, endPoint y: 223, distance: 6.8
click at [81, 223] on section "Order ID: Restocq- 91128 Order Information Accepted Order Order Date [DATE] 13:…" at bounding box center [435, 215] width 871 height 430
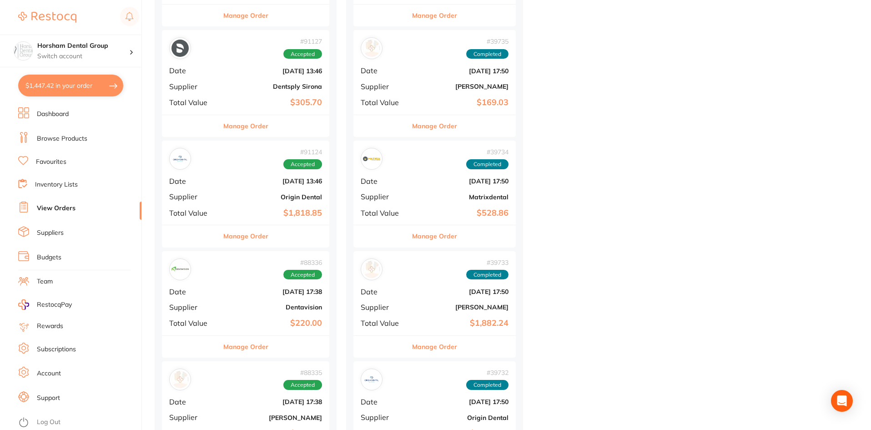
scroll to position [1864, 0]
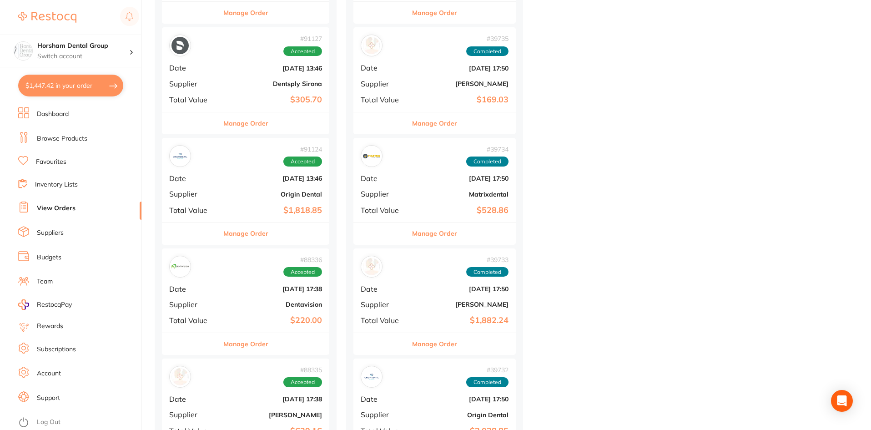
click at [256, 322] on b "$220.00" at bounding box center [273, 320] width 97 height 10
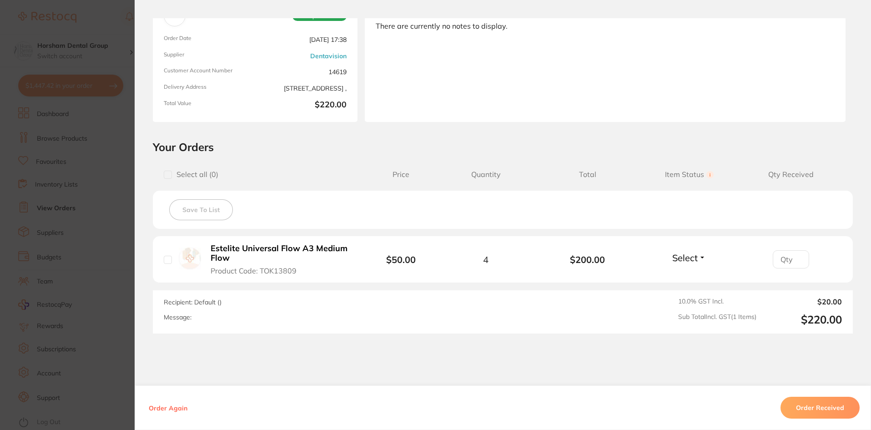
scroll to position [122, 0]
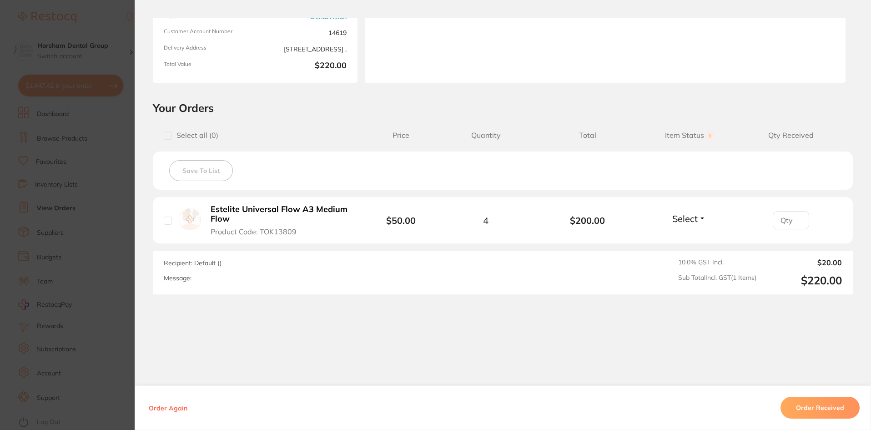
click at [56, 224] on section "Order ID: Restocq- 88336 Order Information Accepted Order Order Date [DATE] 17:…" at bounding box center [435, 215] width 871 height 430
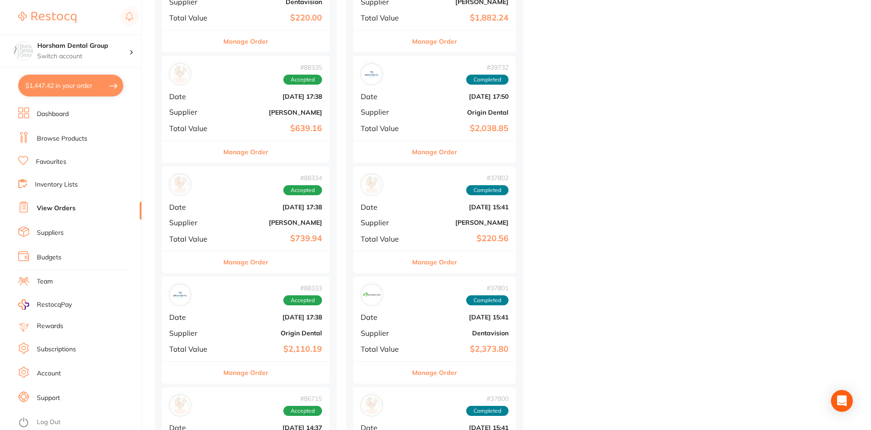
scroll to position [2182, 0]
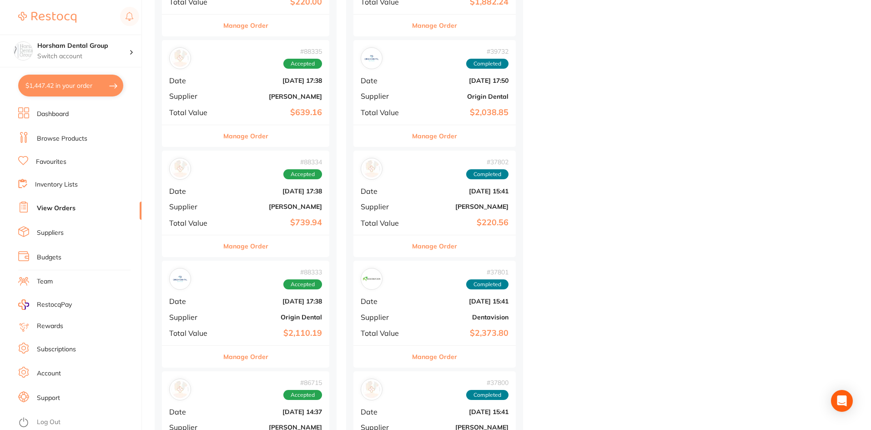
click at [236, 338] on div "# 88333 Accepted Date [DATE] 17:38 Supplier Origin Dental Total Value $2,110.19" at bounding box center [245, 302] width 167 height 84
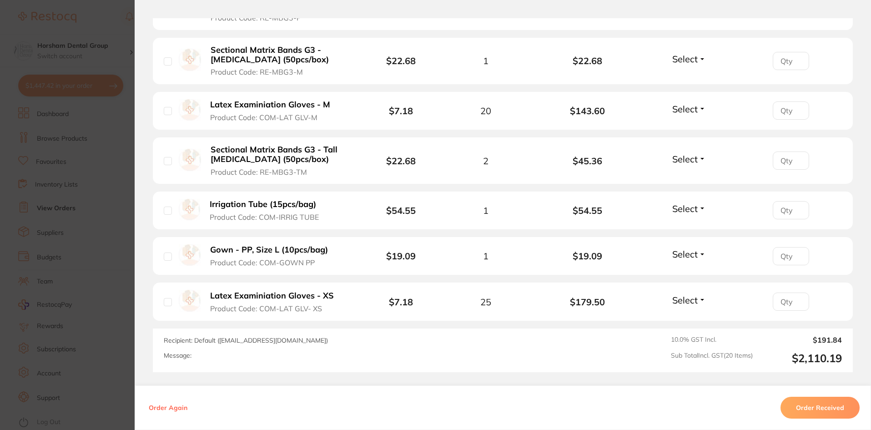
scroll to position [1136, 0]
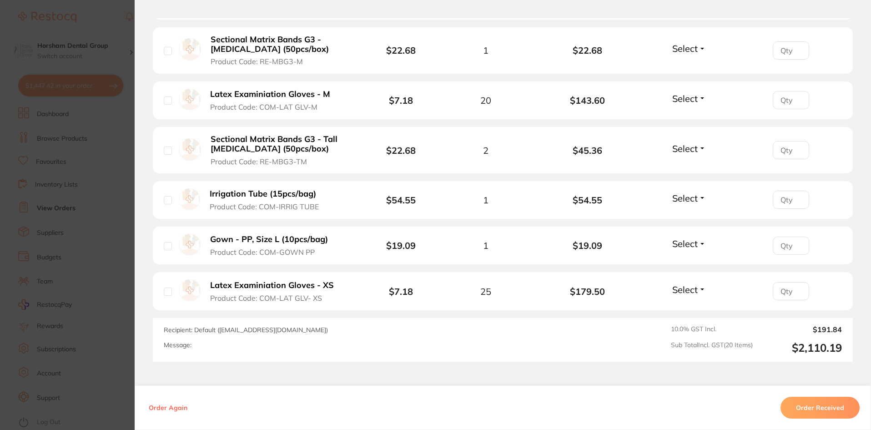
click at [100, 147] on section "Order ID: Restocq- 88333 Order Information Accepted Order Order Date [DATE] 17:…" at bounding box center [435, 215] width 871 height 430
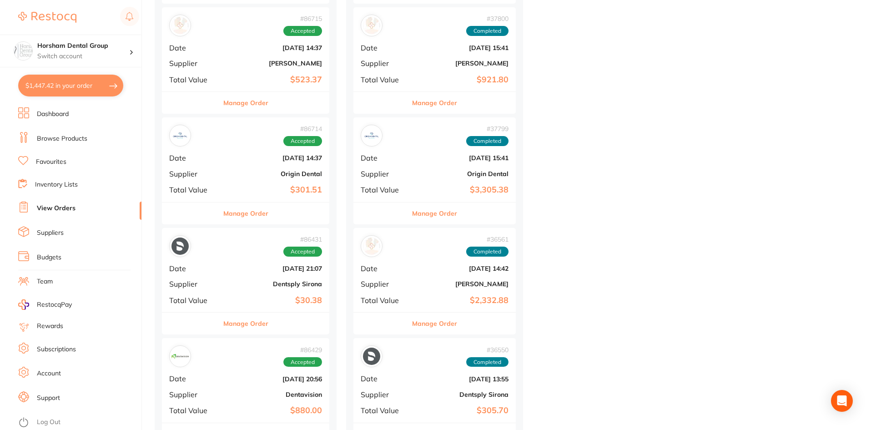
click at [81, 140] on link "Browse Products" at bounding box center [62, 138] width 50 height 9
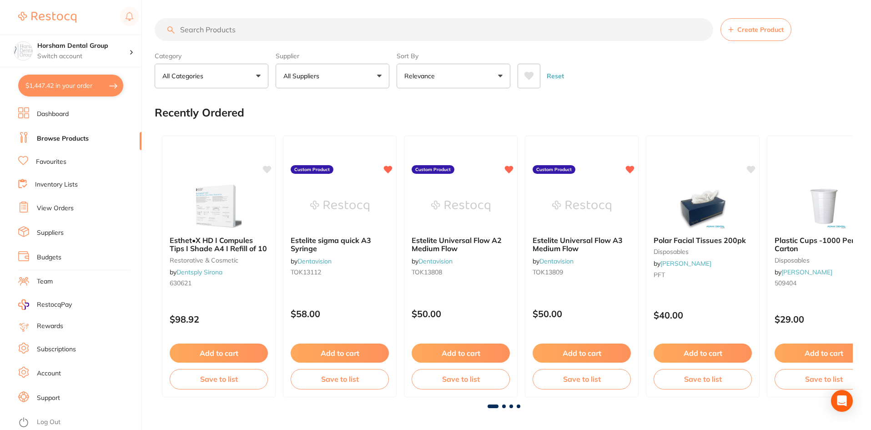
click at [45, 206] on link "View Orders" at bounding box center [55, 208] width 37 height 9
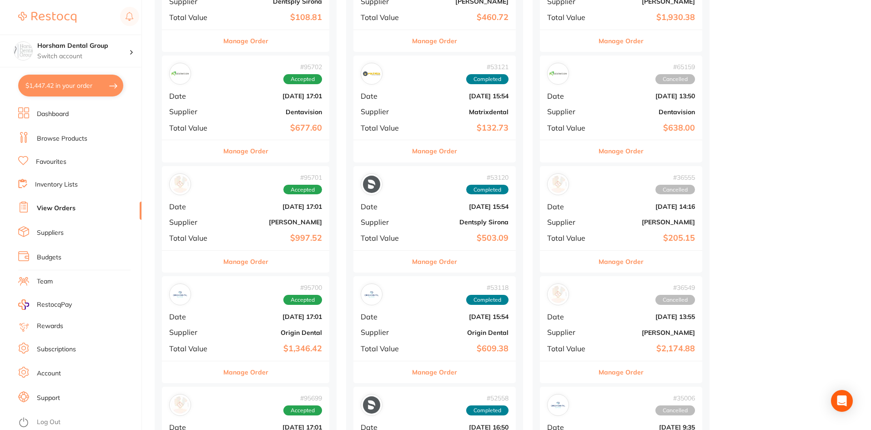
scroll to position [273, 0]
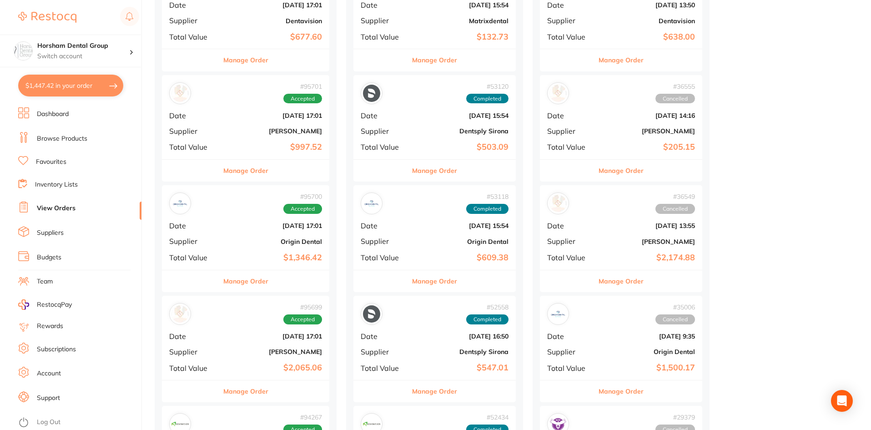
click at [250, 289] on button "Manage Order" at bounding box center [245, 281] width 45 height 22
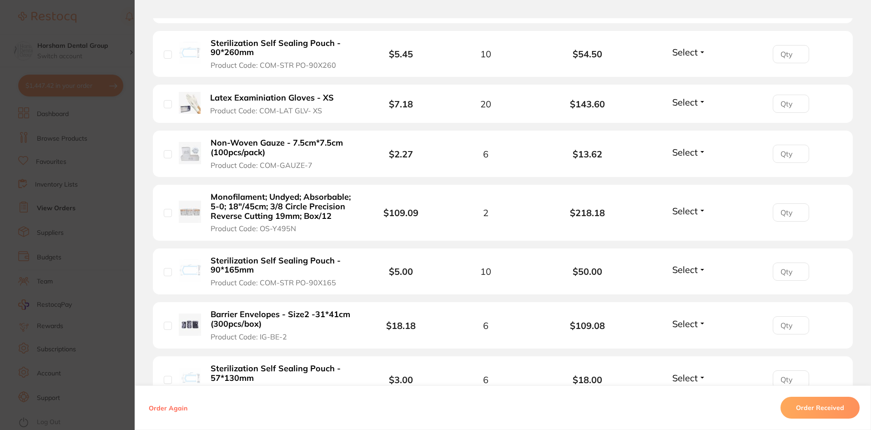
scroll to position [969, 0]
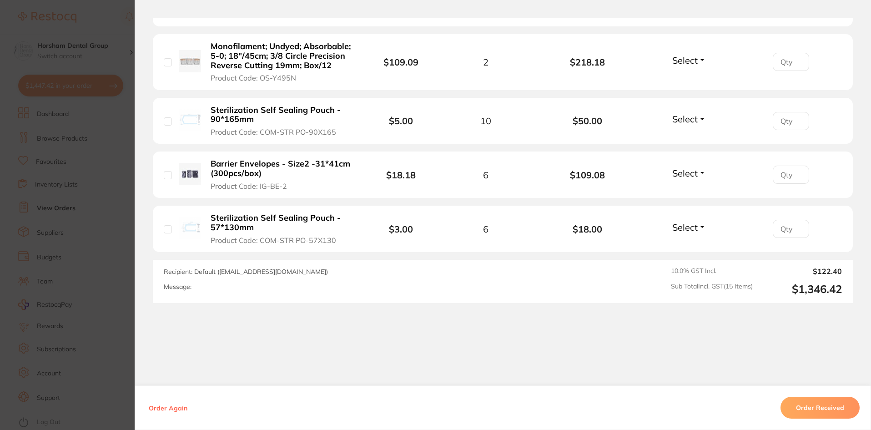
click at [95, 245] on section "Order ID: Restocq- 95700 Order Information Accepted Order Order Date [DATE] 17:…" at bounding box center [435, 215] width 871 height 430
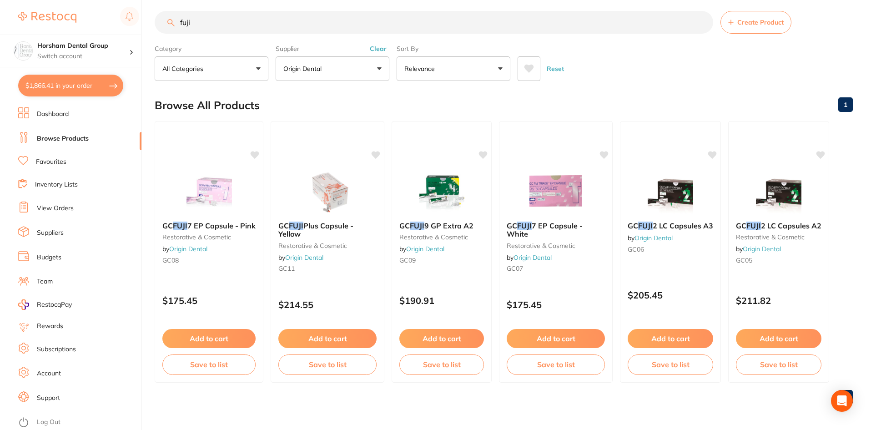
click at [85, 80] on button "$1,866.41 in your order" at bounding box center [70, 86] width 105 height 22
checkbox input "true"
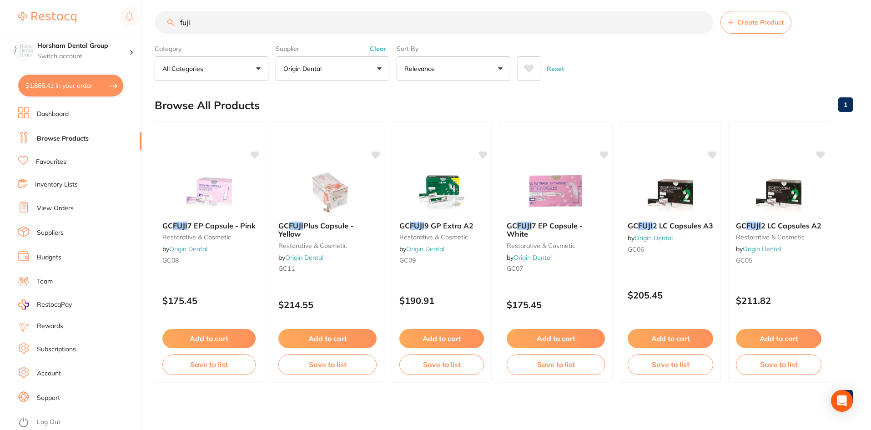
checkbox input "true"
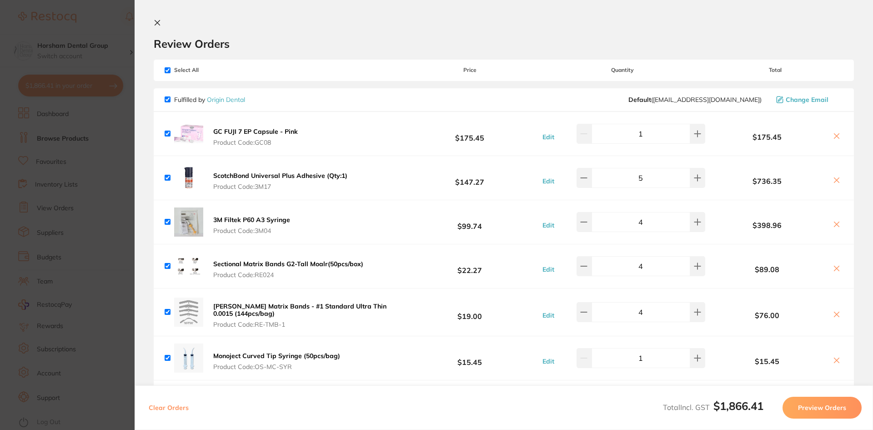
click at [75, 174] on section "Update RRP Set your pre negotiated price for this item. Item Agreed RRP (excl. …" at bounding box center [436, 215] width 873 height 430
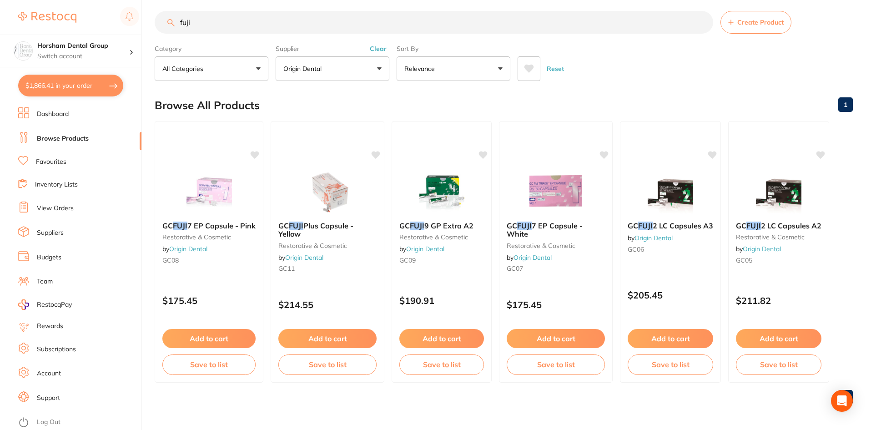
click at [64, 161] on link "Favourites" at bounding box center [51, 161] width 30 height 9
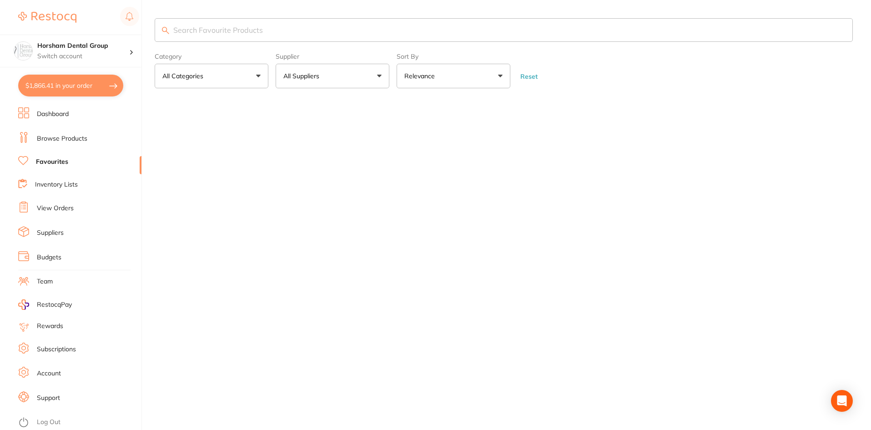
click at [187, 37] on input "search" at bounding box center [504, 30] width 698 height 24
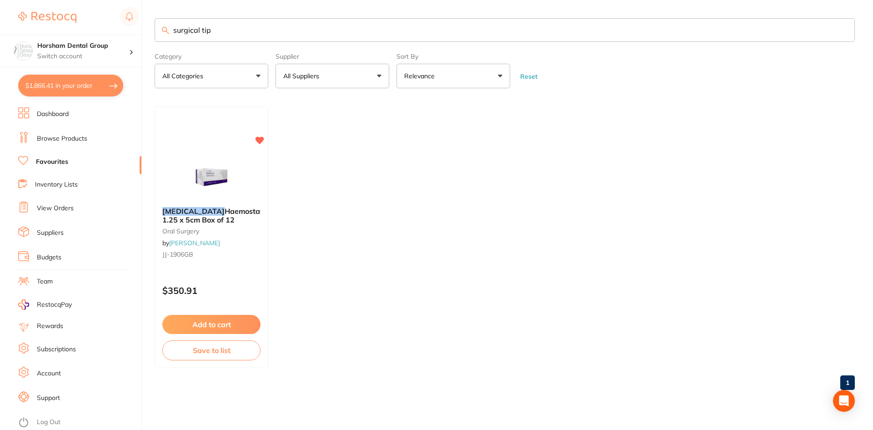
type input "surgical tip"
click at [327, 70] on button "All Suppliers" at bounding box center [332, 76] width 114 height 25
click at [247, 36] on input "surgical tip" at bounding box center [505, 30] width 700 height 24
click at [63, 126] on ul "Dashboard Browse Products Favourites Inventory Lists View Orders Suppliers Budg…" at bounding box center [79, 268] width 123 height 322
click at [58, 138] on link "Browse Products" at bounding box center [62, 138] width 50 height 9
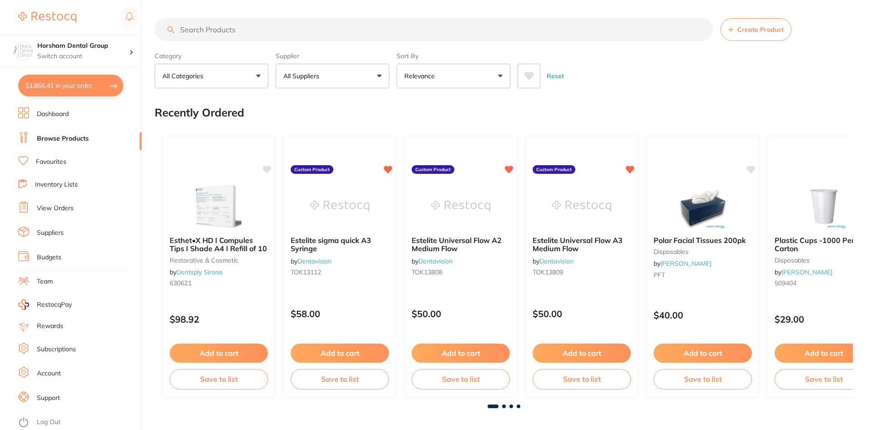
click at [284, 32] on input "search" at bounding box center [434, 29] width 558 height 23
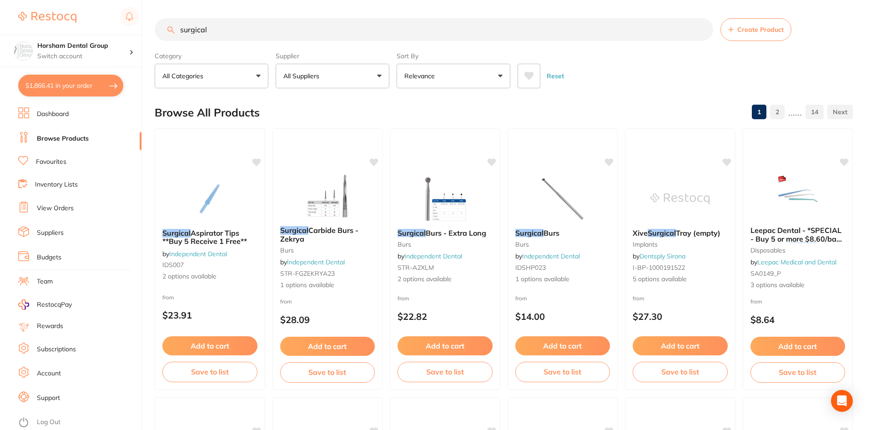
click at [348, 66] on button "All Suppliers" at bounding box center [332, 76] width 114 height 25
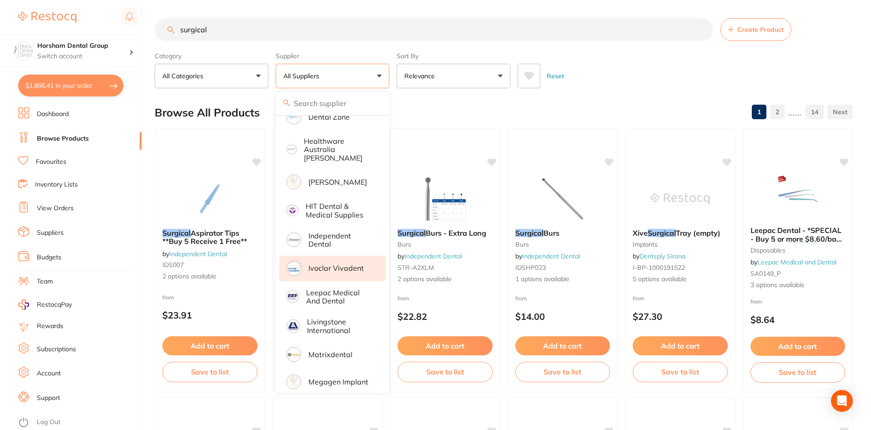
scroll to position [364, 0]
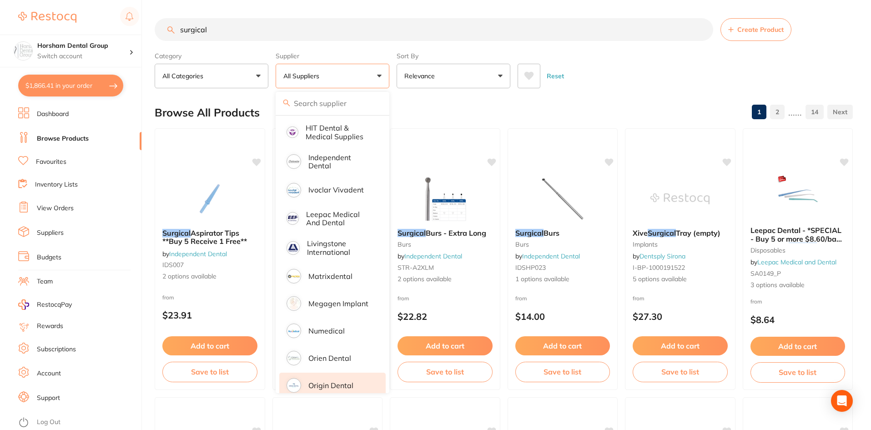
click at [324, 381] on p "Origin Dental" at bounding box center [330, 385] width 45 height 8
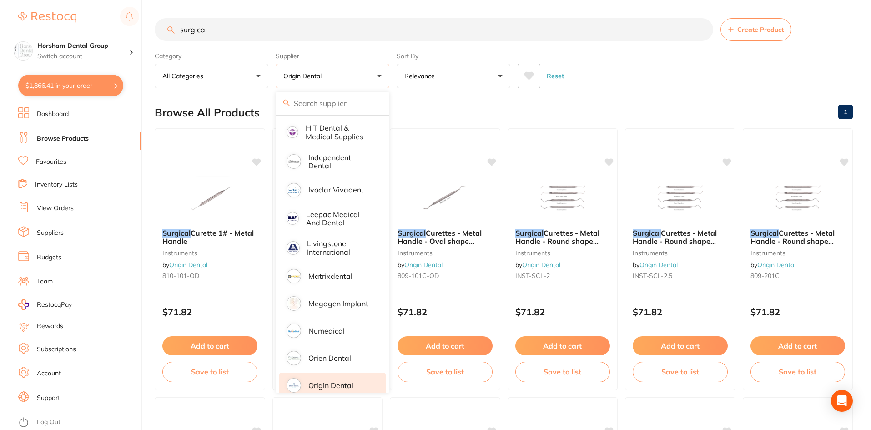
click at [666, 34] on input "surgical" at bounding box center [434, 29] width 558 height 23
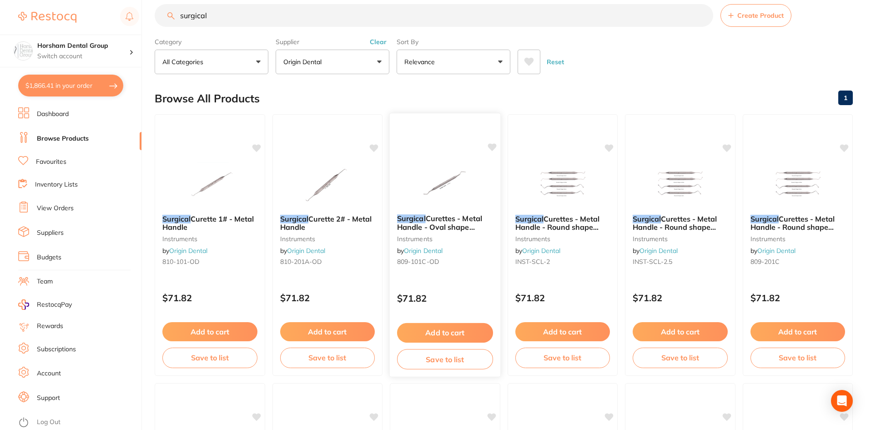
scroll to position [0, 0]
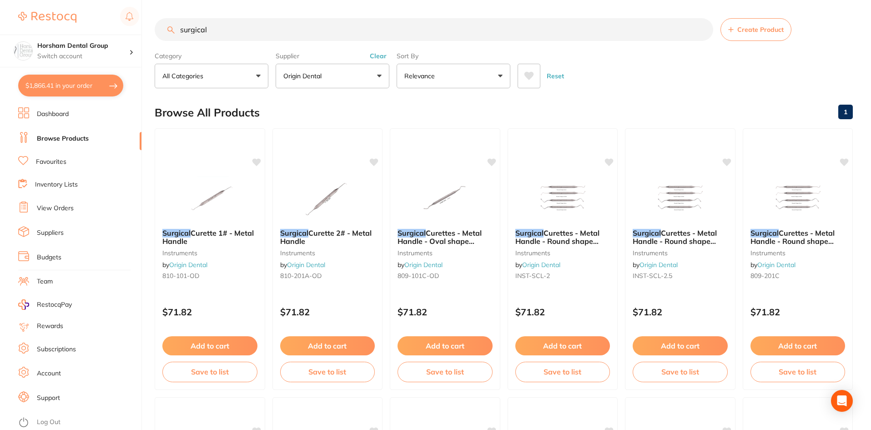
click at [230, 31] on input "surgical" at bounding box center [434, 29] width 558 height 23
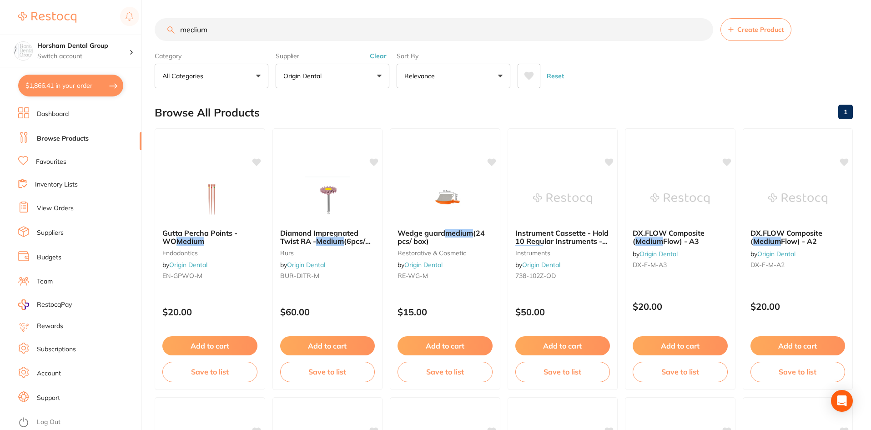
click at [281, 28] on input "medium" at bounding box center [434, 29] width 558 height 23
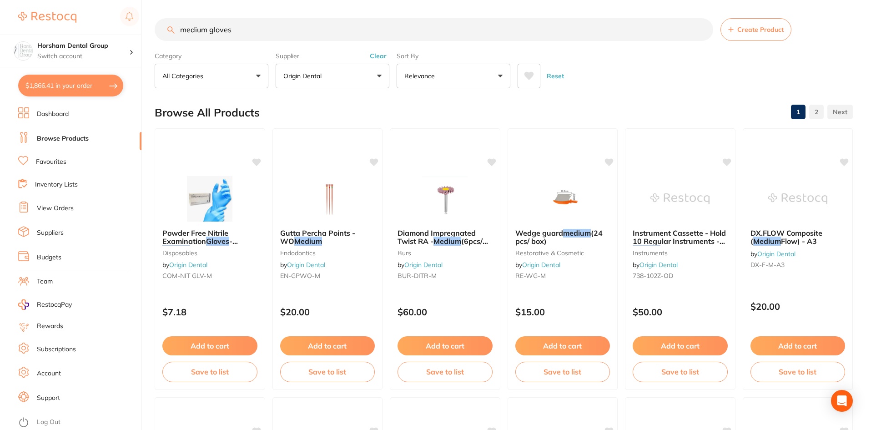
click at [229, 26] on input "medium gloves" at bounding box center [434, 29] width 558 height 23
type input "gloves"
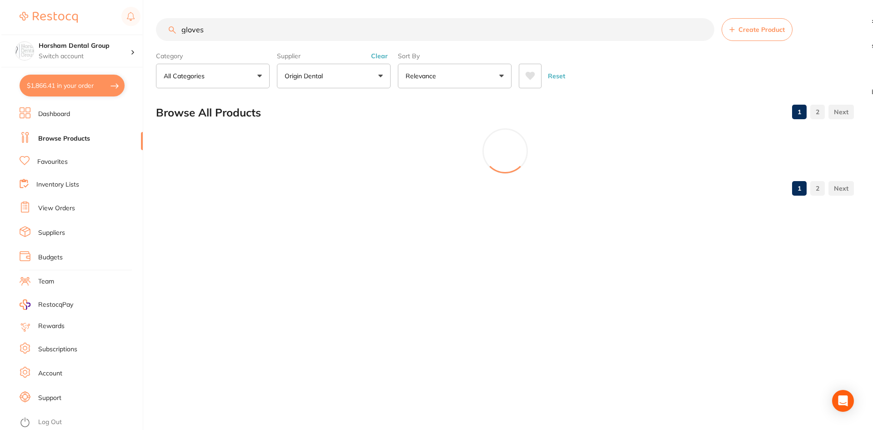
scroll to position [282, 0]
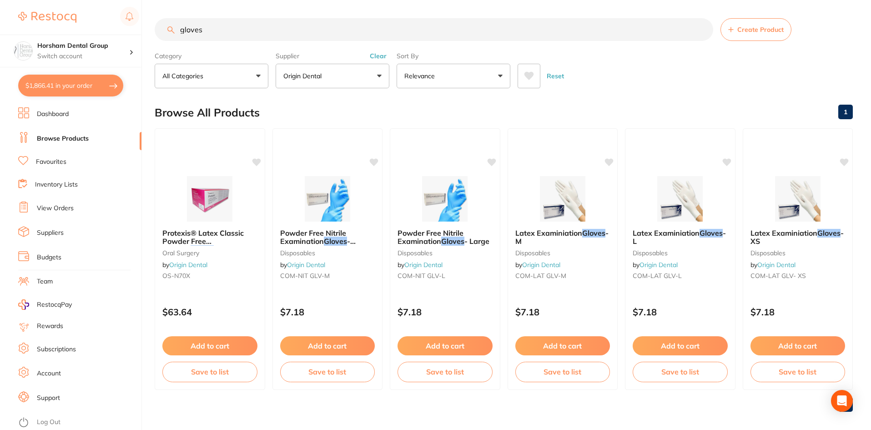
click at [570, 220] on img at bounding box center [562, 198] width 59 height 45
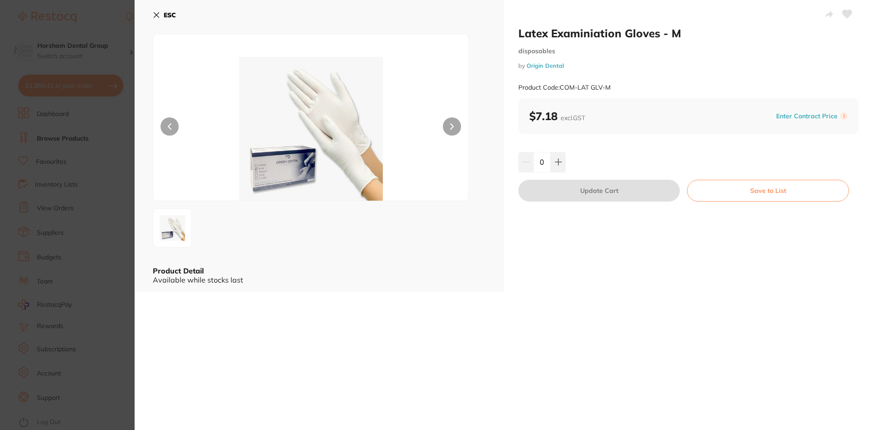
click at [544, 164] on input "0" at bounding box center [541, 162] width 17 height 20
type input "30"
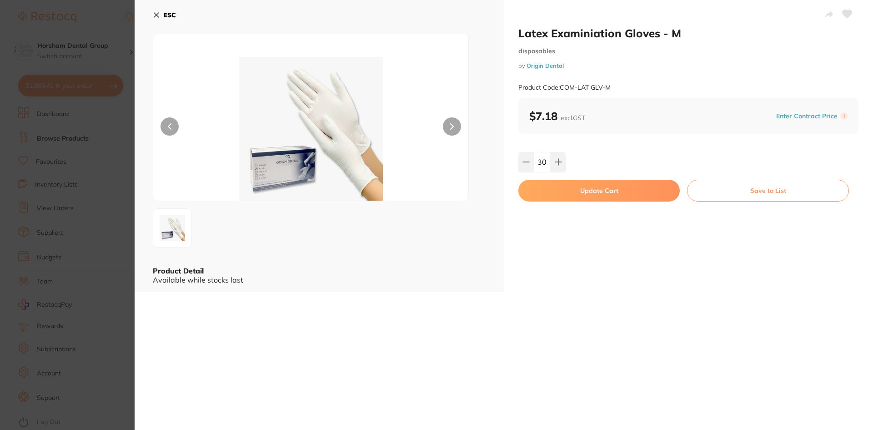
click at [556, 188] on button "Update Cart" at bounding box center [598, 191] width 161 height 22
checkbox input "false"
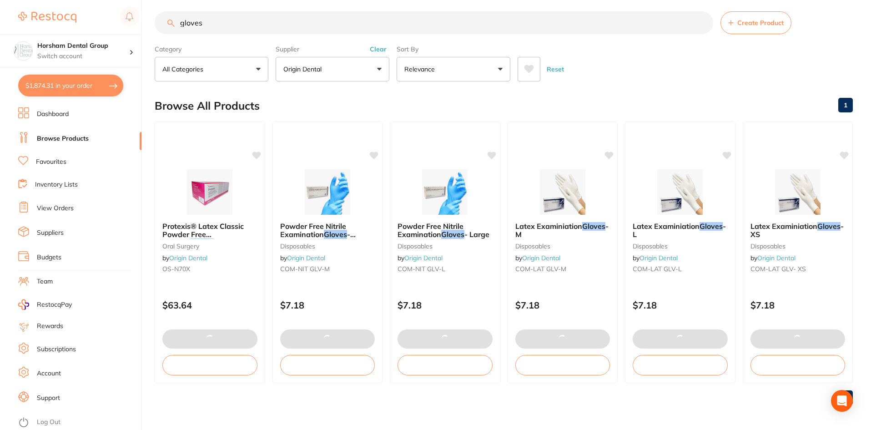
type input "30"
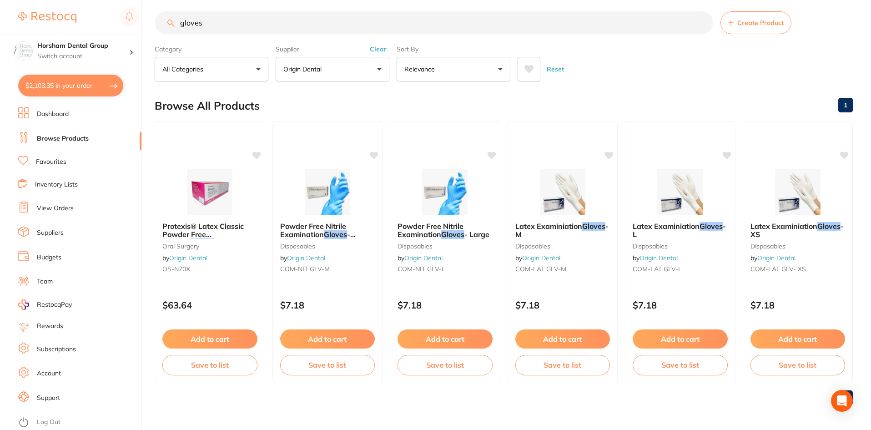
click at [57, 85] on button "$2,103.35 in your order" at bounding box center [70, 86] width 105 height 22
checkbox input "true"
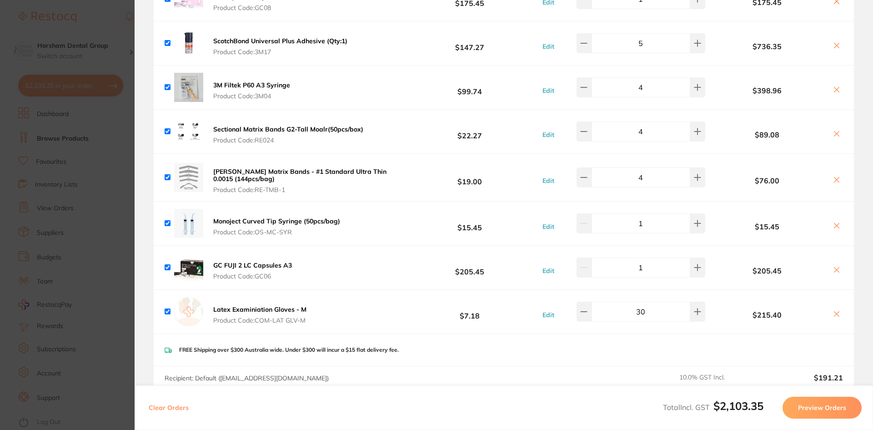
scroll to position [182, 0]
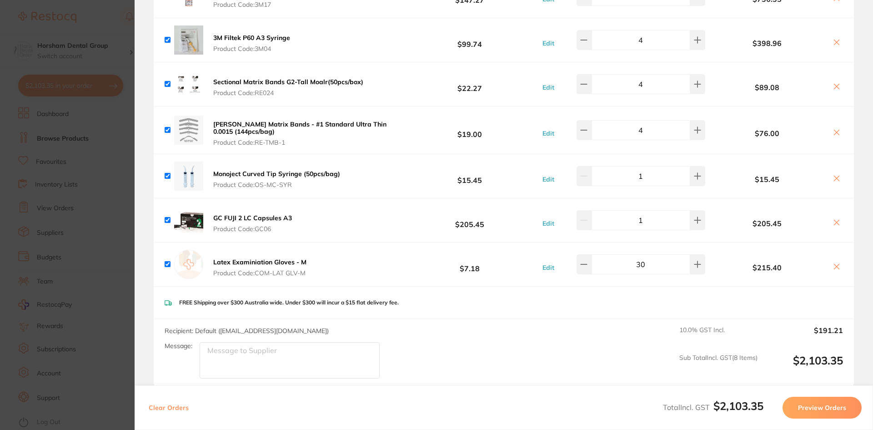
click at [641, 264] on input "30" at bounding box center [640, 264] width 99 height 20
type input "20"
click at [632, 294] on div "FREE Shipping over $300 Australia wide. Under $300 will incur a $15 flat delive…" at bounding box center [504, 302] width 700 height 32
click at [55, 189] on section "Update RRP Set your pre negotiated price for this item. Item Agreed RRP (excl. …" at bounding box center [436, 215] width 873 height 430
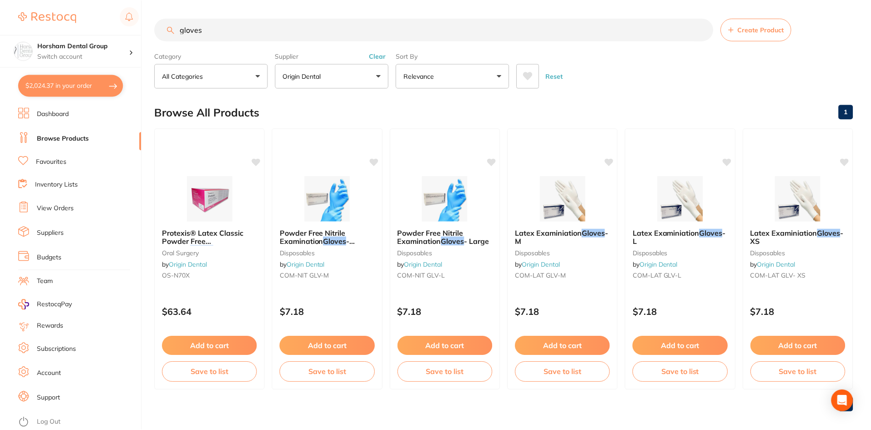
scroll to position [7, 0]
